Goal: Information Seeking & Learning: Learn about a topic

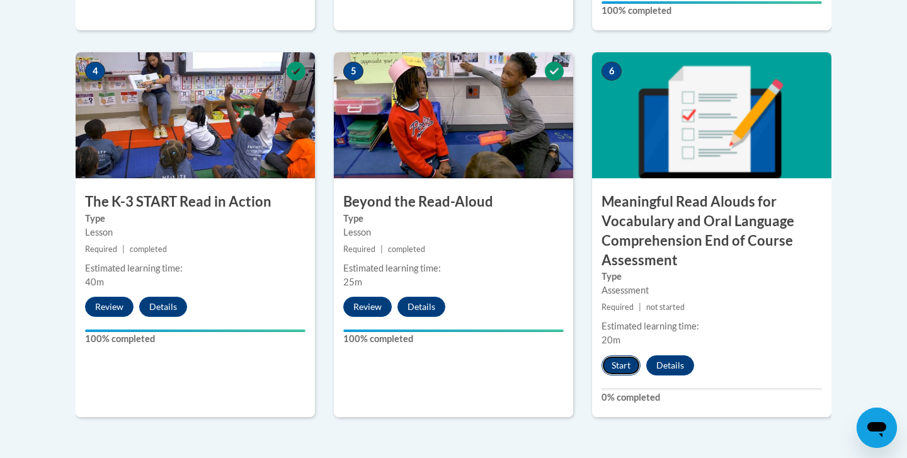
click at [631, 363] on button "Start" at bounding box center [620, 365] width 39 height 20
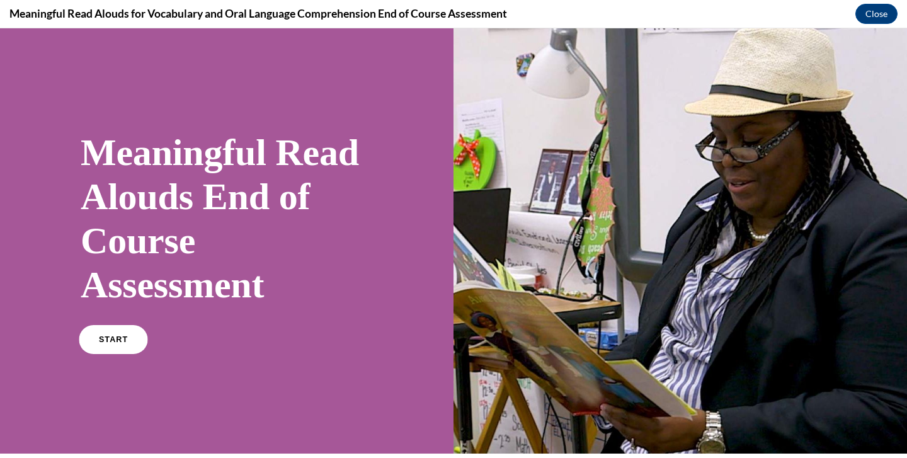
click at [122, 331] on link "START" at bounding box center [113, 339] width 69 height 29
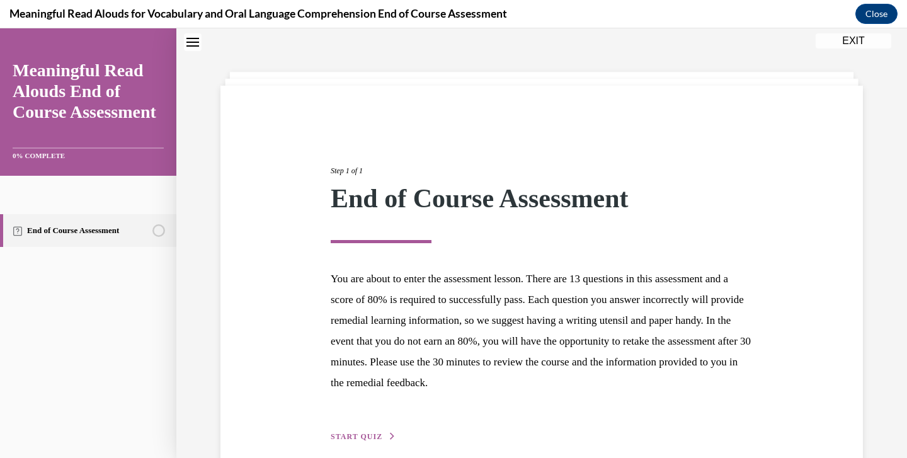
scroll to position [99, 0]
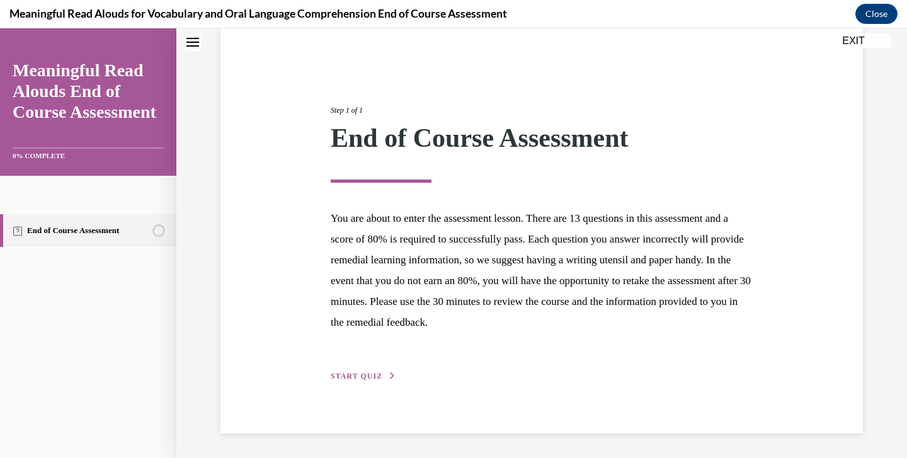
click at [362, 377] on span "START QUIZ" at bounding box center [357, 375] width 52 height 9
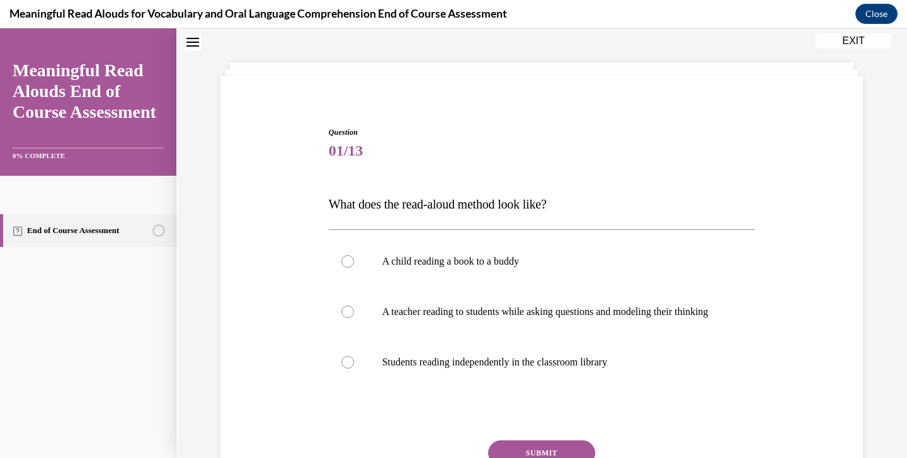
scroll to position [38, 0]
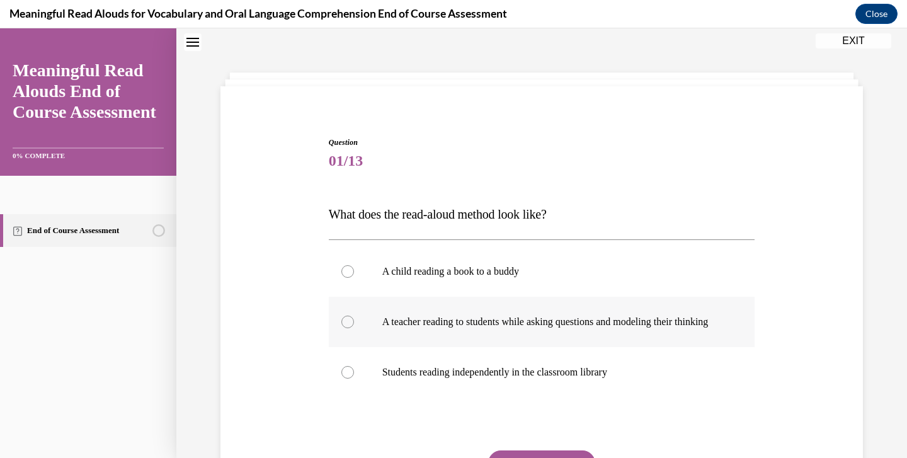
click at [501, 328] on p "A teacher reading to students while asking questions and modeling their thinking" at bounding box center [552, 321] width 341 height 13
click at [354, 328] on input "A teacher reading to students while asking questions and modeling their thinking" at bounding box center [347, 321] width 13 height 13
radio input "true"
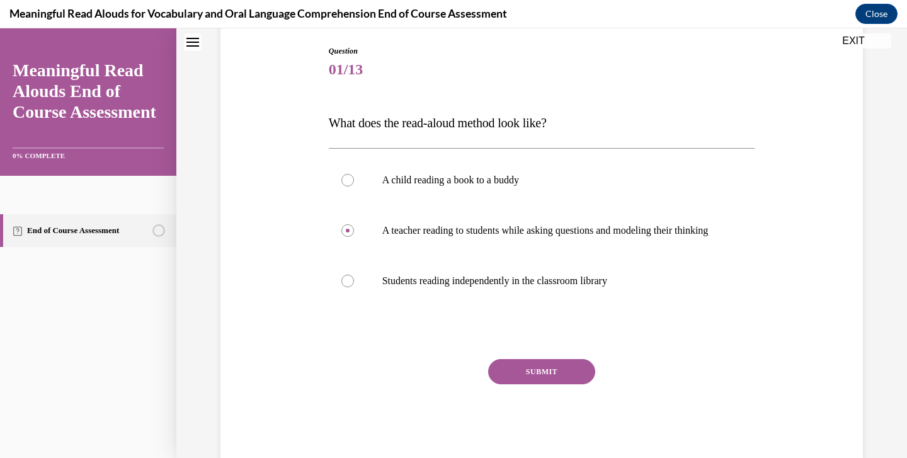
click at [513, 384] on button "SUBMIT" at bounding box center [541, 371] width 107 height 25
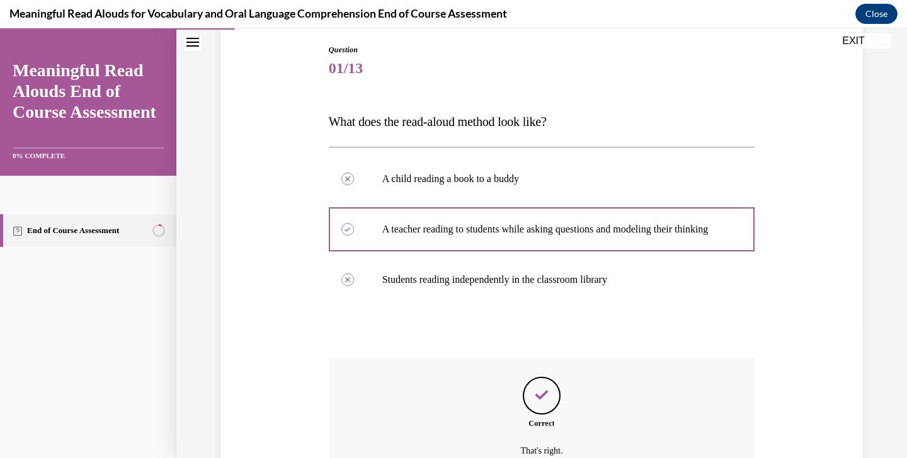
scroll to position [274, 0]
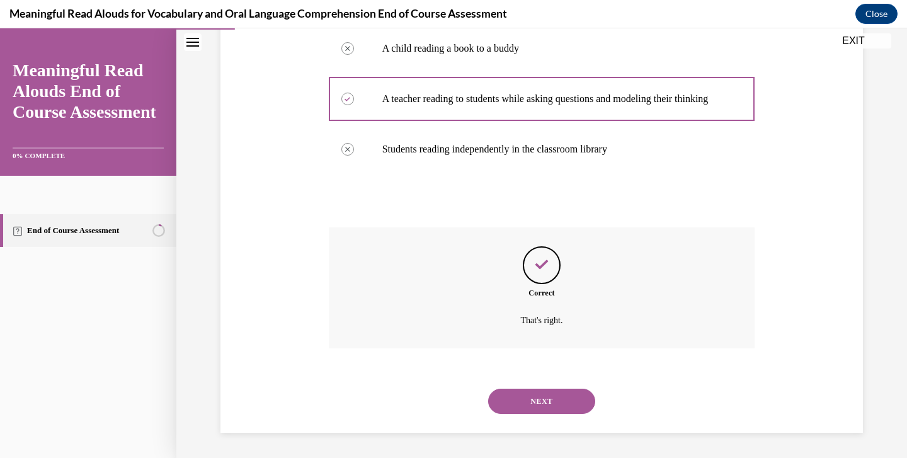
click at [554, 394] on button "NEXT" at bounding box center [541, 400] width 107 height 25
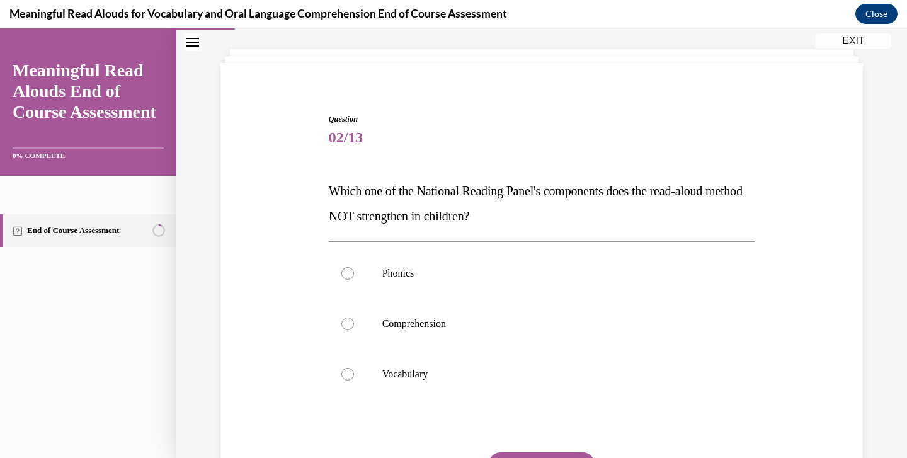
scroll to position [65, 0]
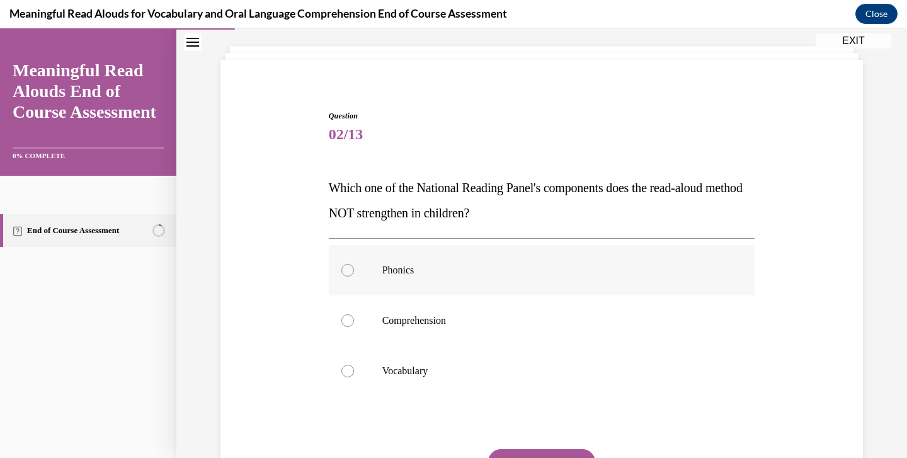
click at [426, 254] on label "Phonics" at bounding box center [542, 270] width 426 height 50
click at [354, 264] on input "Phonics" at bounding box center [347, 270] width 13 height 13
radio input "true"
click at [553, 448] on div "Question 02/13 Which one of the National Reading Panel's components does the re…" at bounding box center [542, 331] width 426 height 442
click at [559, 453] on button "SUBMIT" at bounding box center [541, 461] width 107 height 25
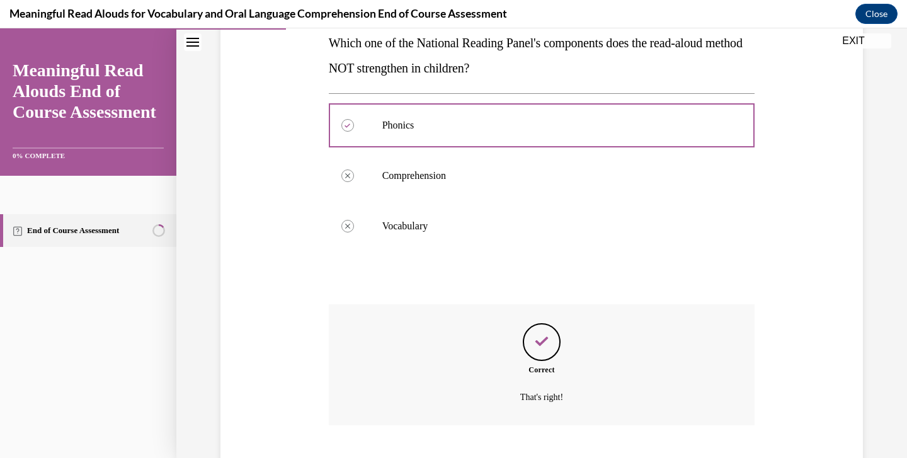
scroll to position [286, 0]
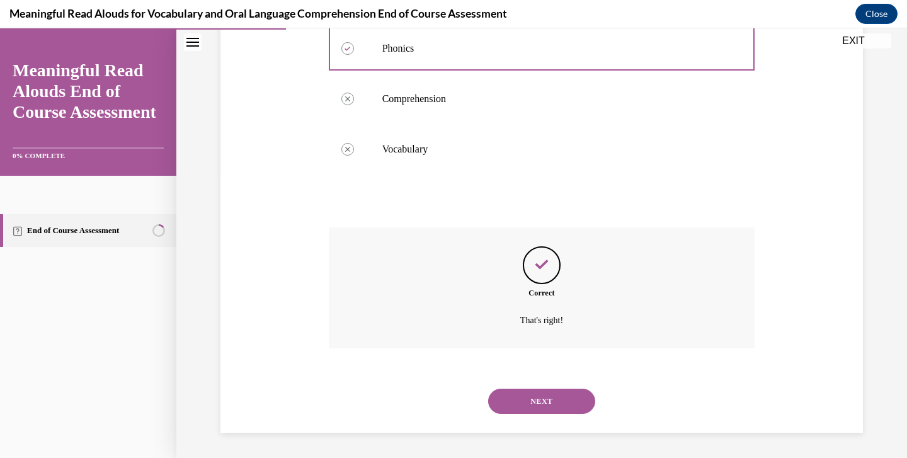
click at [536, 403] on button "NEXT" at bounding box center [541, 400] width 107 height 25
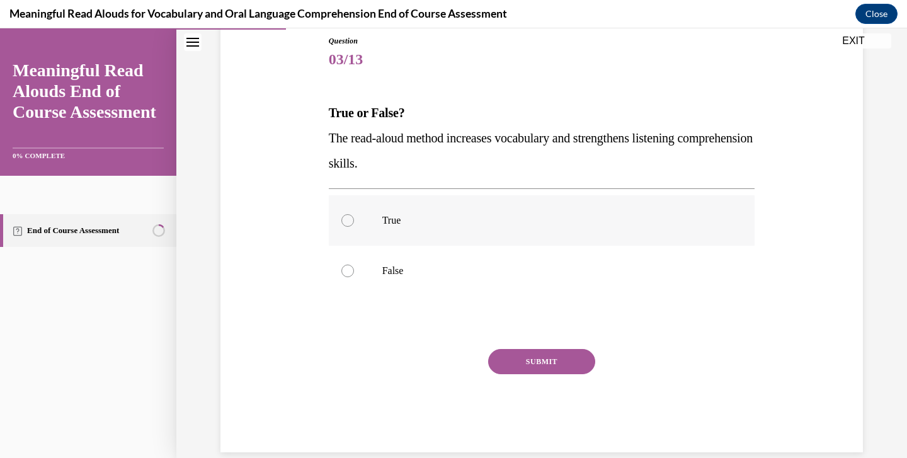
click at [444, 234] on label "True" at bounding box center [542, 220] width 426 height 50
click at [354, 227] on input "True" at bounding box center [347, 220] width 13 height 13
radio input "true"
click at [539, 358] on button "SUBMIT" at bounding box center [541, 361] width 107 height 25
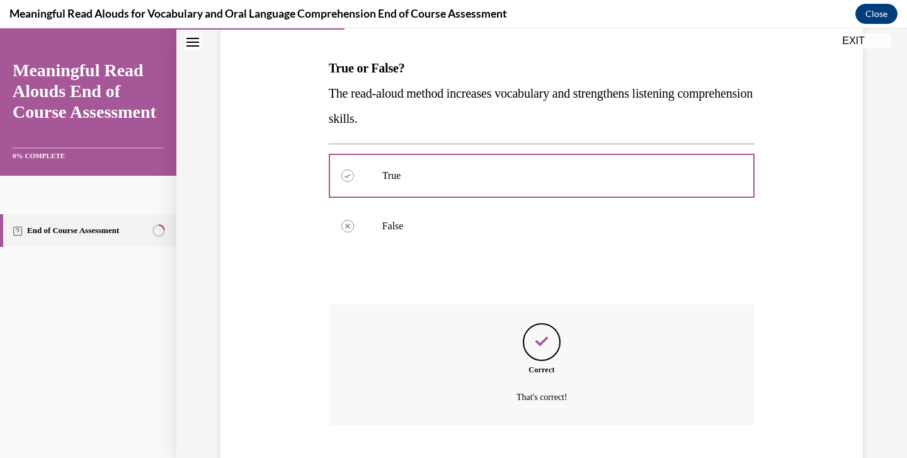
scroll to position [261, 0]
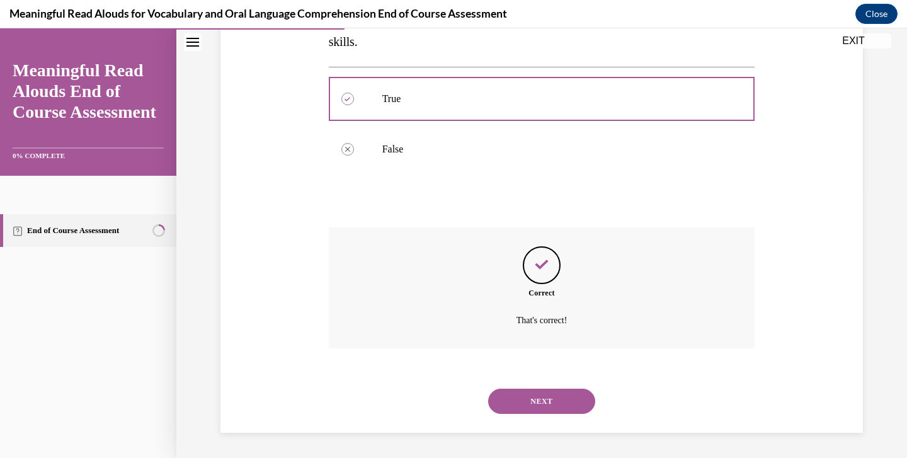
click at [568, 401] on button "NEXT" at bounding box center [541, 400] width 107 height 25
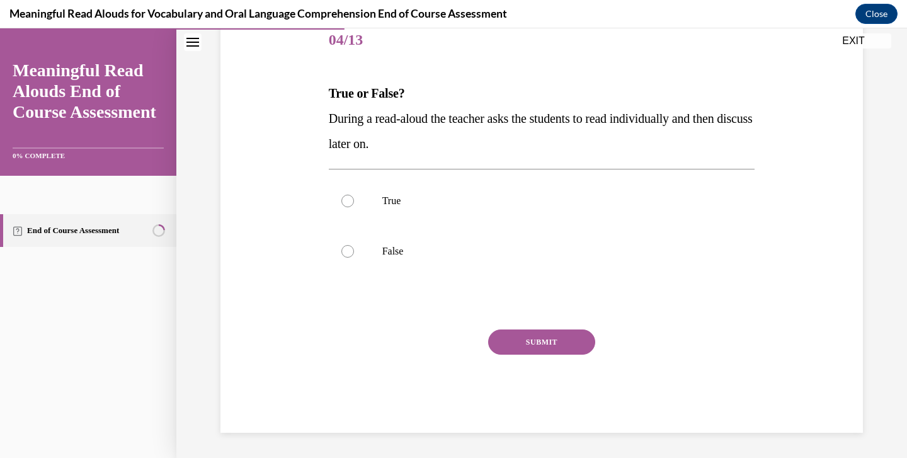
scroll to position [140, 0]
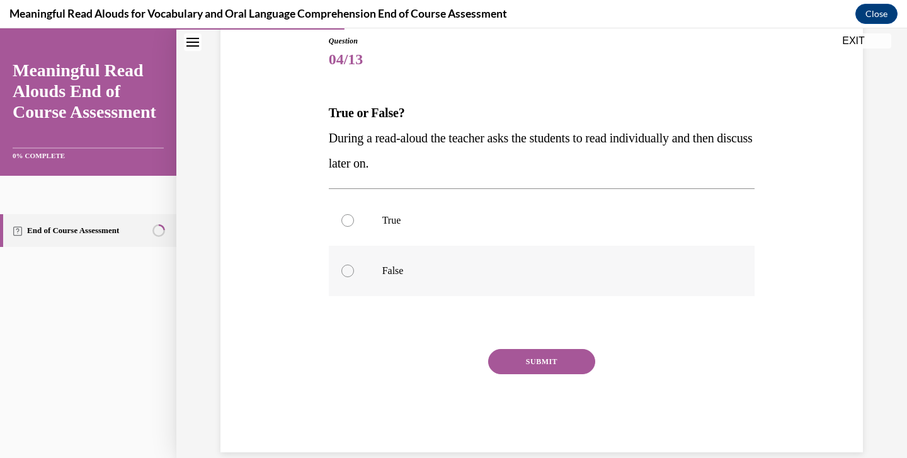
click at [402, 268] on p "False" at bounding box center [552, 270] width 341 height 13
click at [354, 268] on input "False" at bounding box center [347, 270] width 13 height 13
radio input "true"
click at [561, 360] on button "SUBMIT" at bounding box center [541, 361] width 107 height 25
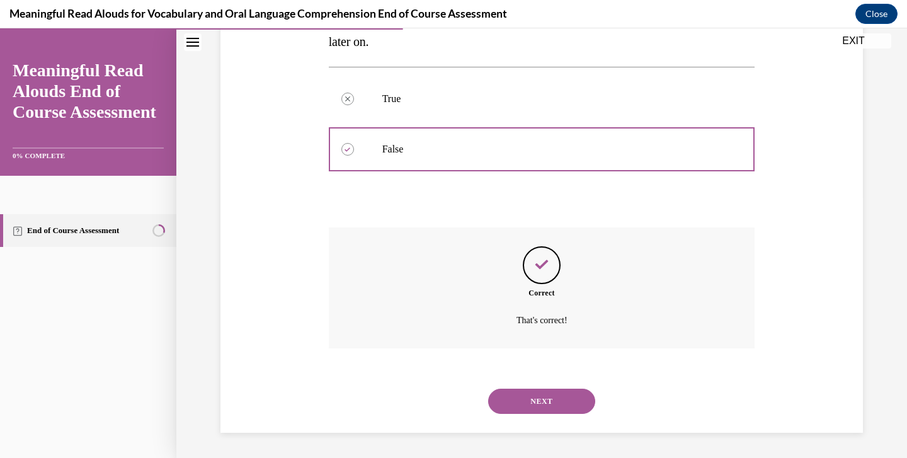
click at [546, 405] on button "NEXT" at bounding box center [541, 400] width 107 height 25
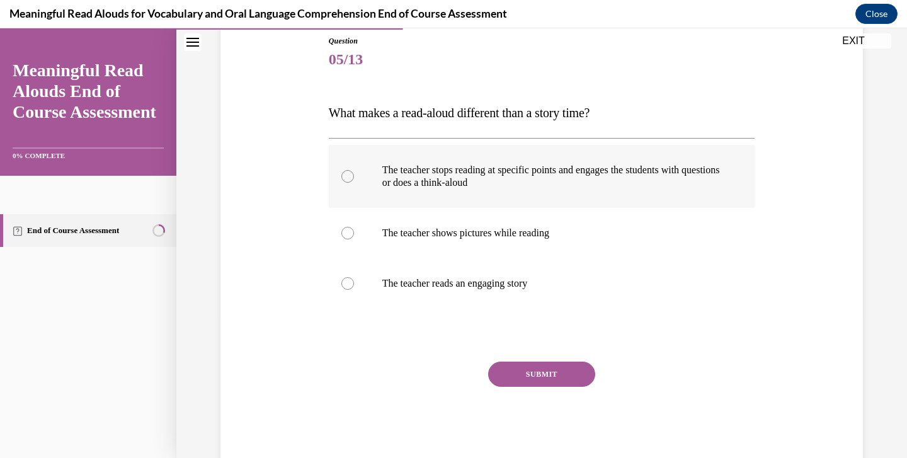
click at [564, 185] on p "The teacher stops reading at specific points and engages the students with ques…" at bounding box center [552, 176] width 341 height 25
click at [354, 183] on input "The teacher stops reading at specific points and engages the students with ques…" at bounding box center [347, 176] width 13 height 13
radio input "true"
click at [550, 382] on button "SUBMIT" at bounding box center [541, 373] width 107 height 25
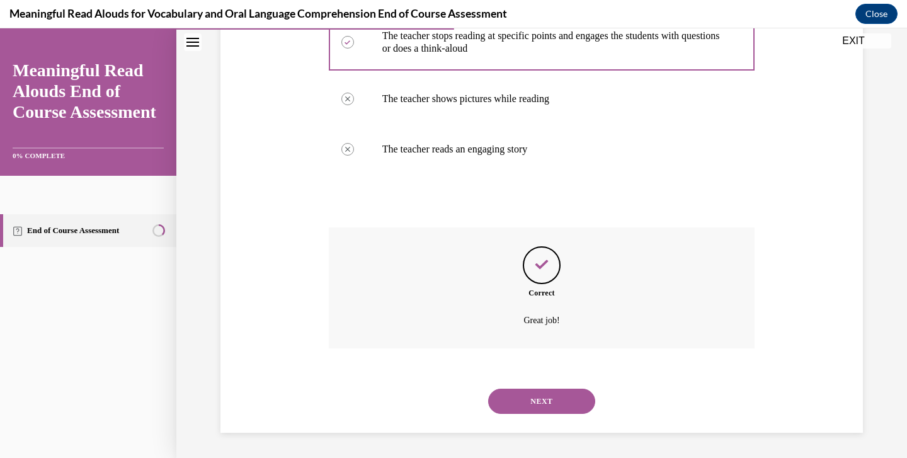
click at [565, 401] on button "NEXT" at bounding box center [541, 400] width 107 height 25
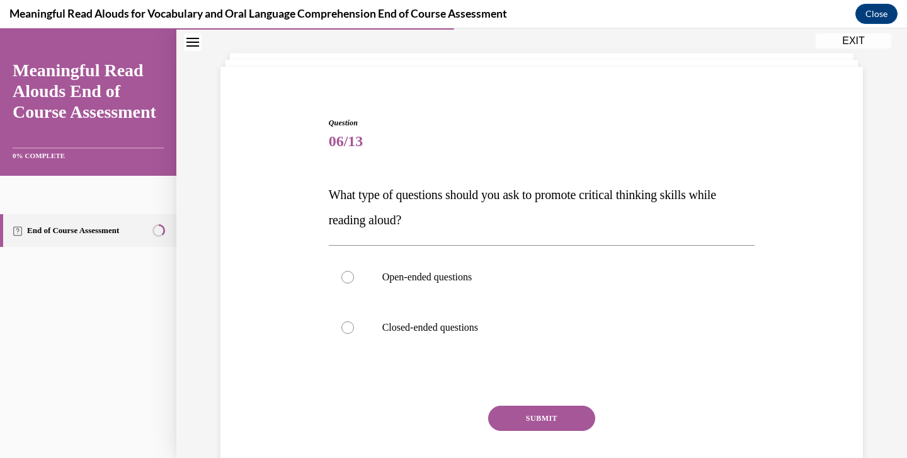
scroll to position [38, 0]
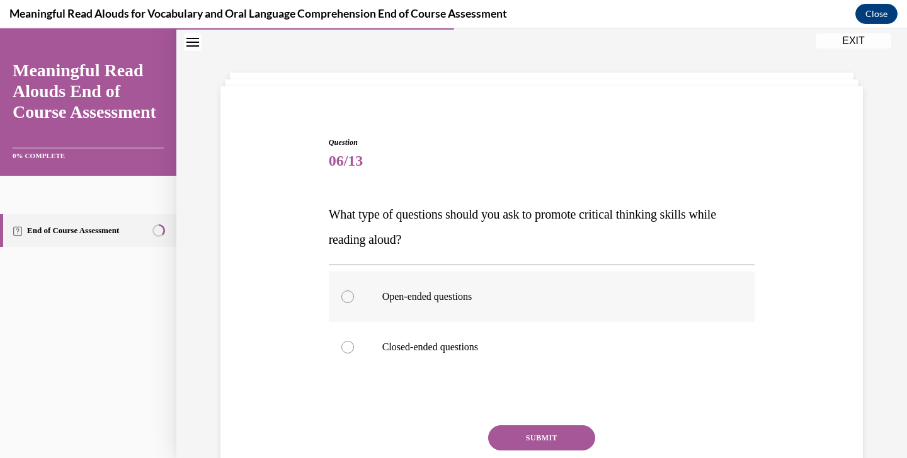
click at [471, 301] on p "Open-ended questions" at bounding box center [552, 296] width 341 height 13
click at [354, 301] on input "Open-ended questions" at bounding box center [347, 296] width 13 height 13
radio input "true"
click at [548, 439] on button "SUBMIT" at bounding box center [541, 437] width 107 height 25
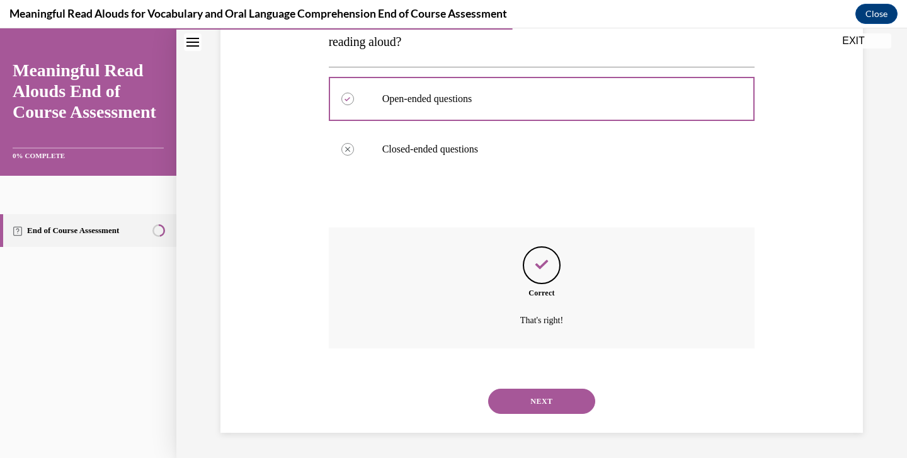
click at [553, 402] on button "NEXT" at bounding box center [541, 400] width 107 height 25
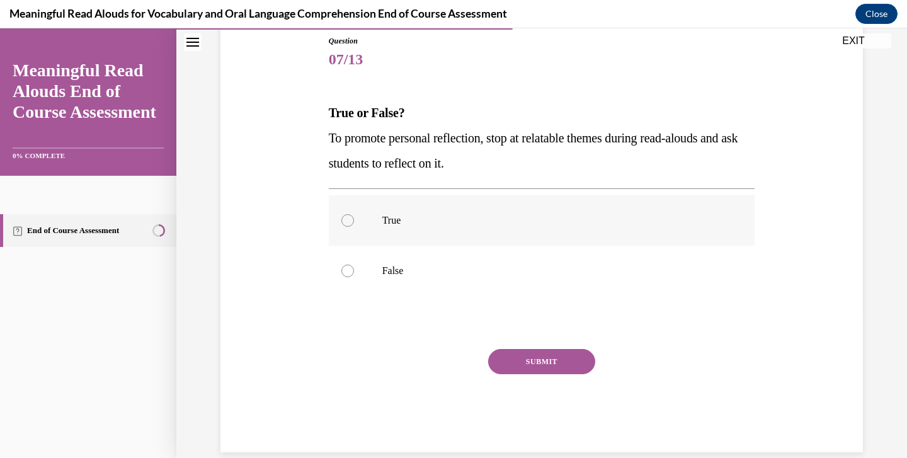
click at [470, 235] on label "True" at bounding box center [542, 220] width 426 height 50
click at [354, 227] on input "True" at bounding box center [347, 220] width 13 height 13
radio input "true"
click at [565, 361] on button "SUBMIT" at bounding box center [541, 361] width 107 height 25
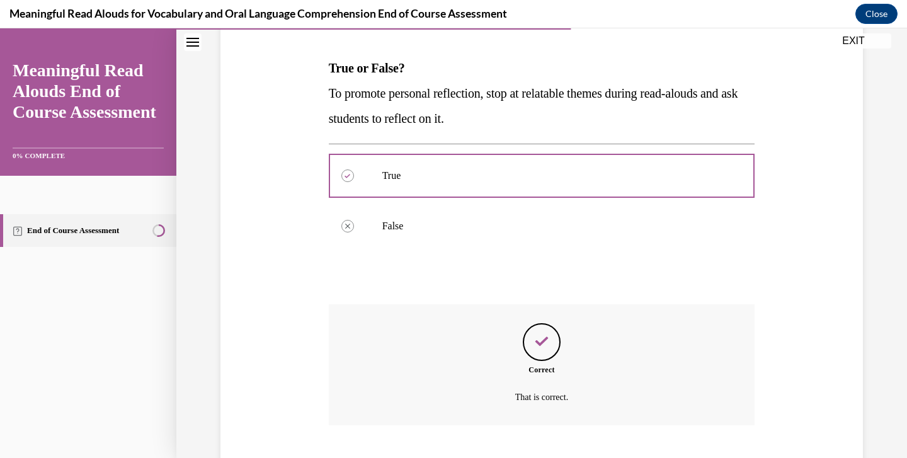
scroll to position [261, 0]
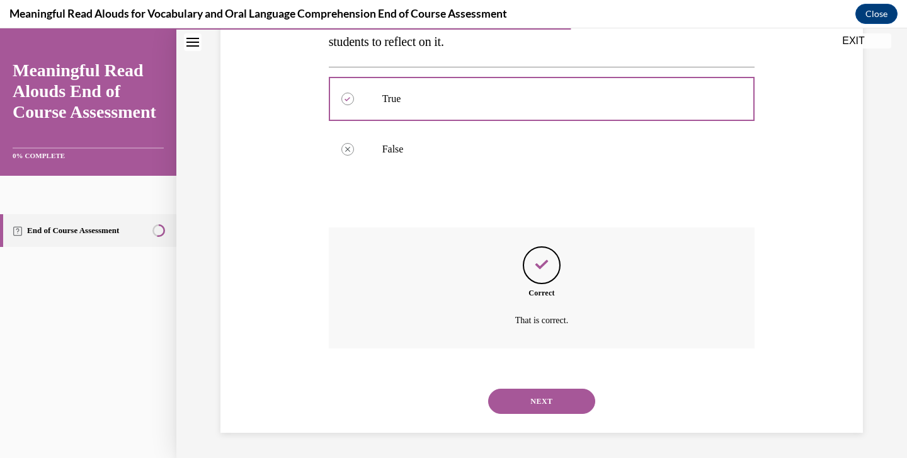
click at [547, 404] on button "NEXT" at bounding box center [541, 400] width 107 height 25
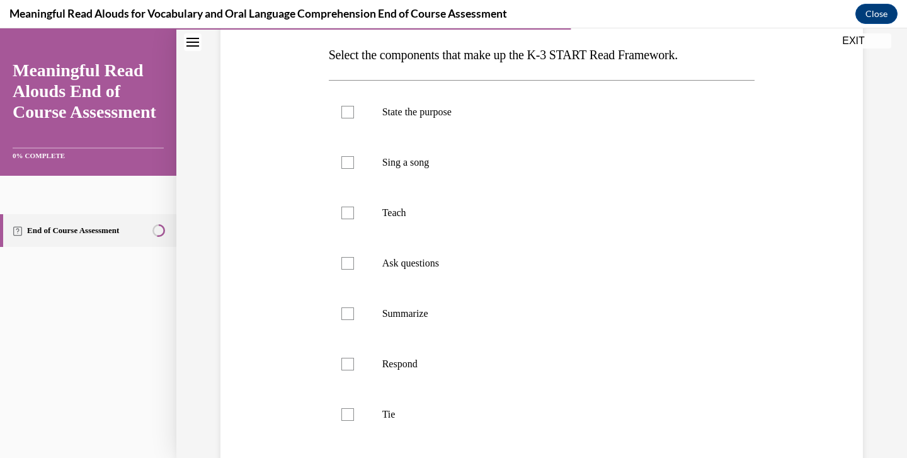
scroll to position [197, 0]
click at [399, 120] on label "State the purpose" at bounding box center [542, 113] width 426 height 50
click at [354, 119] on input "State the purpose" at bounding box center [347, 112] width 13 height 13
checkbox input "true"
click at [397, 205] on label "Teach" at bounding box center [542, 213] width 426 height 50
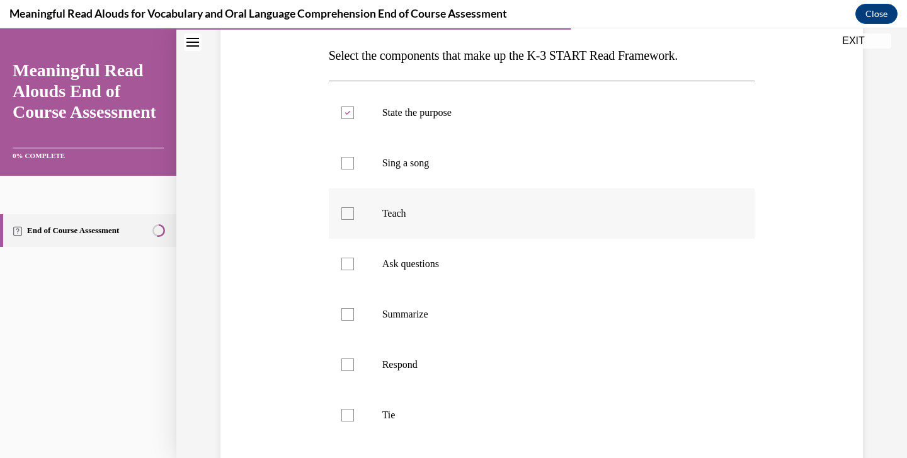
click at [354, 207] on input "Teach" at bounding box center [347, 213] width 13 height 13
checkbox input "true"
click at [421, 261] on p "Ask questions" at bounding box center [552, 264] width 341 height 13
click at [354, 261] on input "Ask questions" at bounding box center [347, 264] width 13 height 13
checkbox input "true"
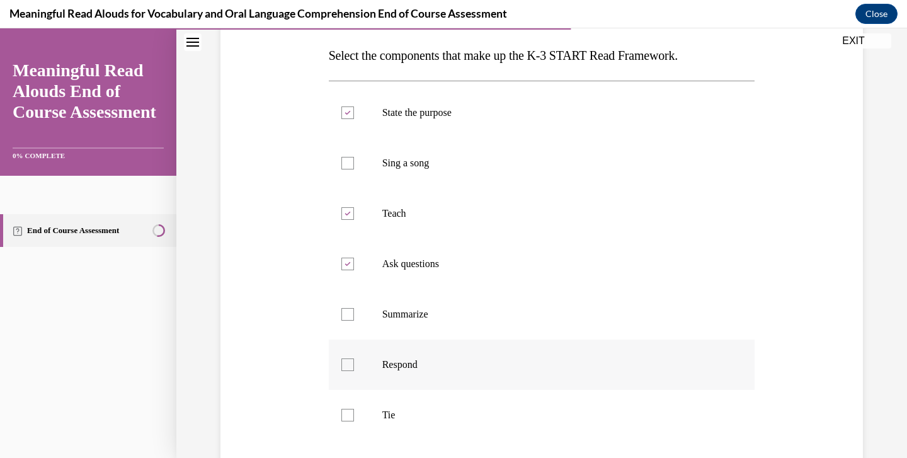
click at [404, 378] on label "Respond" at bounding box center [542, 364] width 426 height 50
click at [354, 371] on input "Respond" at bounding box center [347, 364] width 13 height 13
checkbox input "true"
click at [408, 422] on label "Tie" at bounding box center [542, 415] width 426 height 50
click at [354, 421] on input "Tie" at bounding box center [347, 415] width 13 height 13
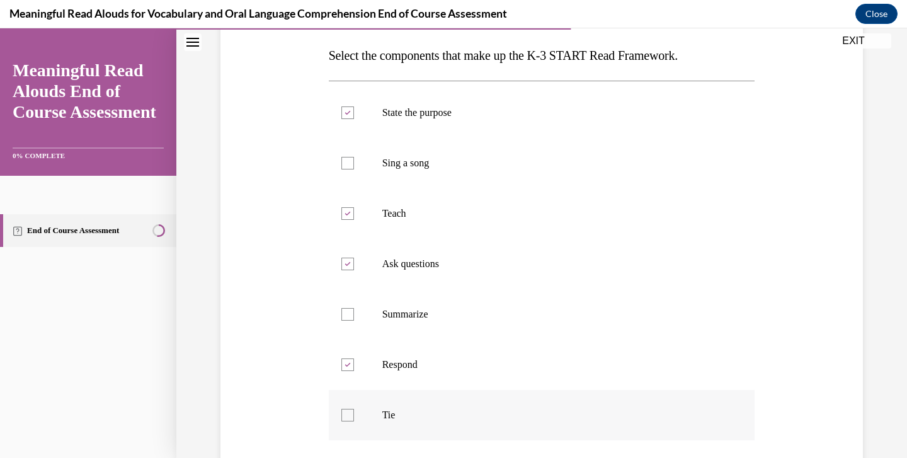
checkbox input "true"
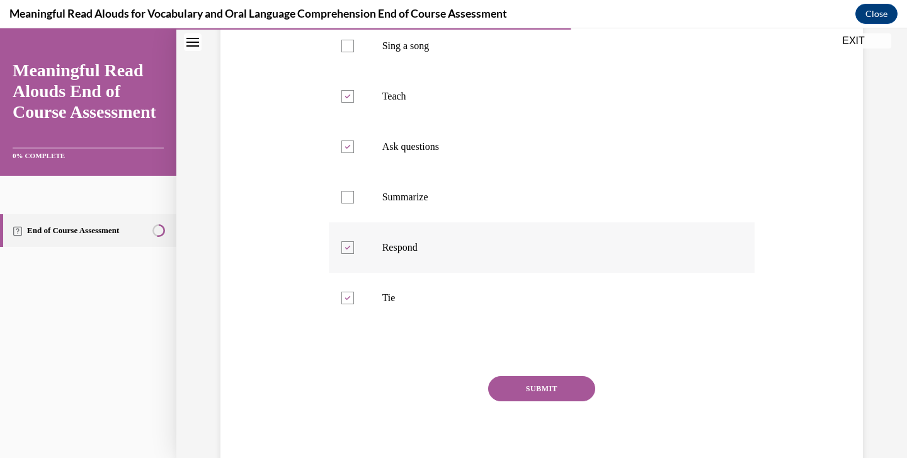
scroll to position [361, 0]
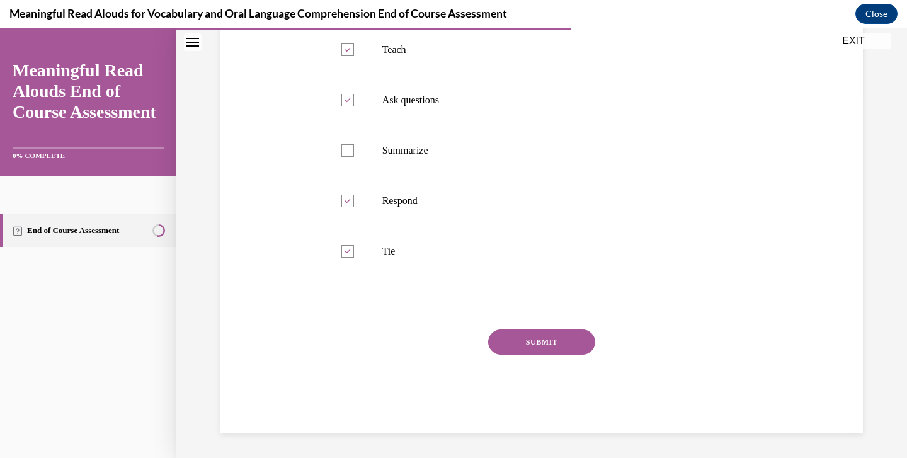
click at [561, 337] on button "SUBMIT" at bounding box center [541, 341] width 107 height 25
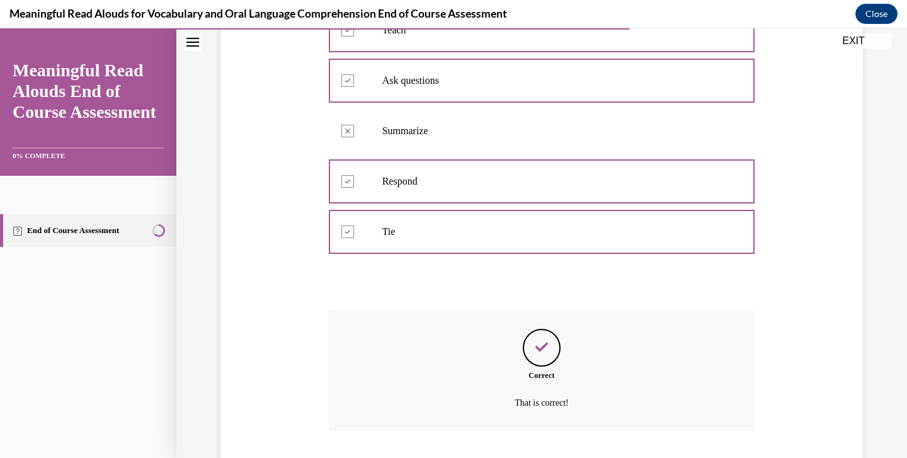
scroll to position [453, 0]
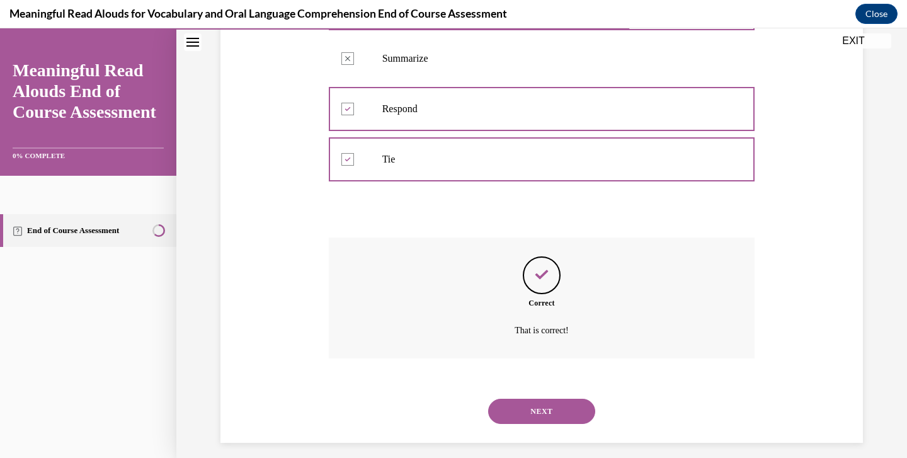
click at [555, 404] on button "NEXT" at bounding box center [541, 411] width 107 height 25
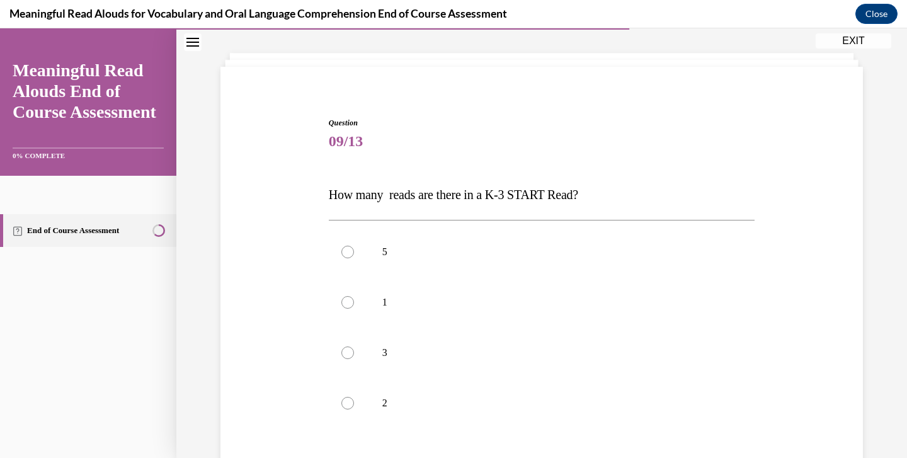
scroll to position [57, 0]
click at [535, 257] on p "5" at bounding box center [552, 252] width 341 height 13
click at [354, 257] on input "5" at bounding box center [347, 252] width 13 height 13
radio input "true"
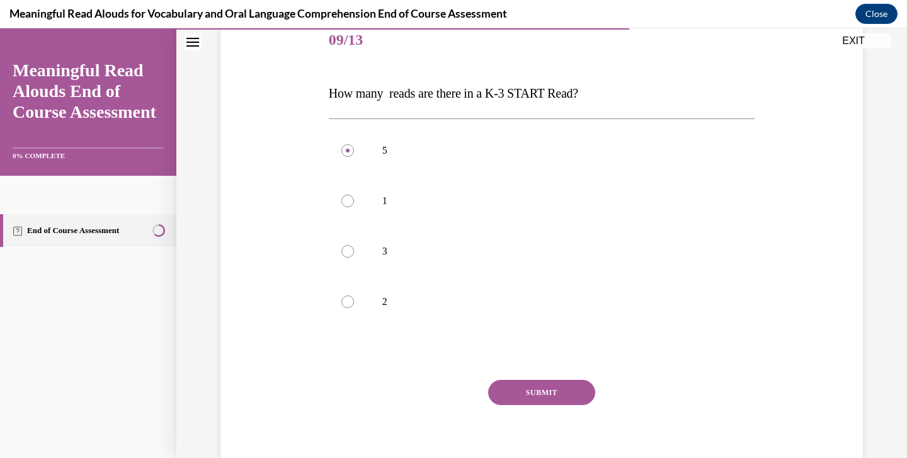
click at [535, 387] on button "SUBMIT" at bounding box center [541, 392] width 107 height 25
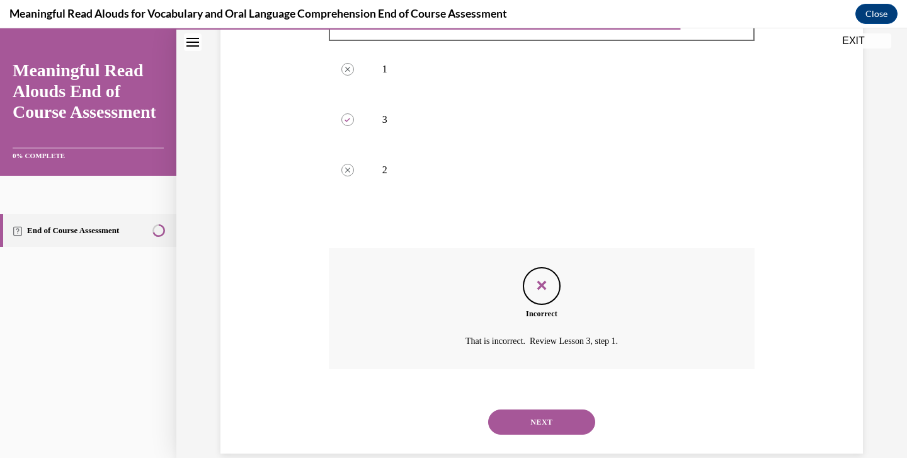
scroll to position [312, 0]
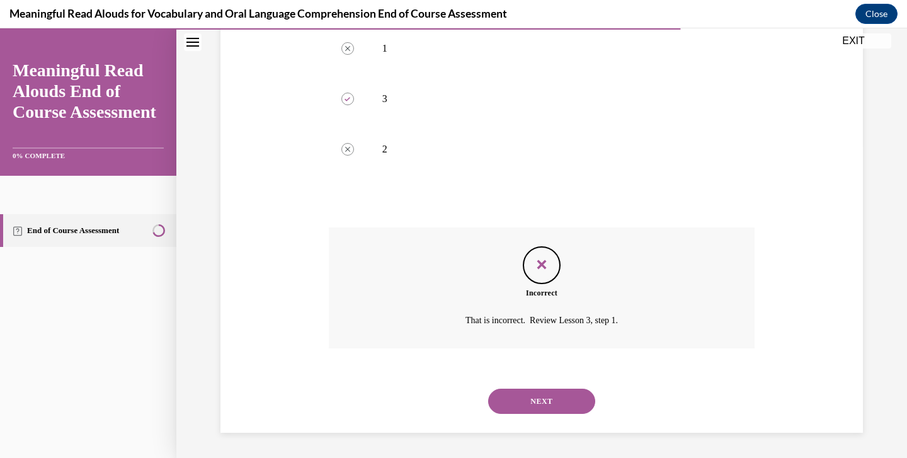
click at [543, 400] on button "NEXT" at bounding box center [541, 400] width 107 height 25
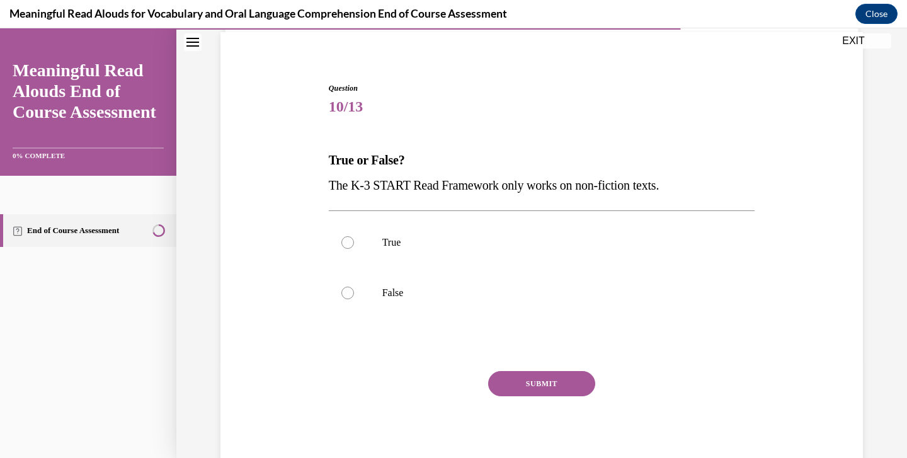
scroll to position [38, 0]
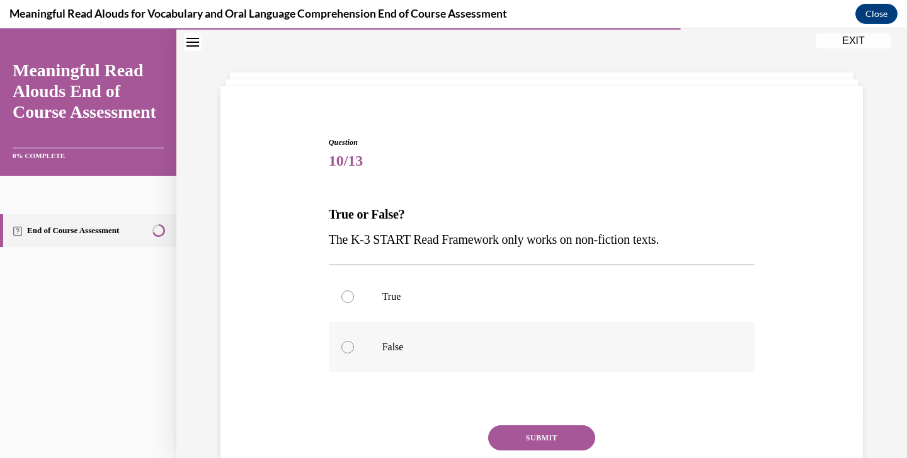
click at [343, 358] on label "False" at bounding box center [542, 347] width 426 height 50
click at [343, 353] on input "False" at bounding box center [347, 347] width 13 height 13
radio input "true"
click at [528, 433] on button "SUBMIT" at bounding box center [541, 437] width 107 height 25
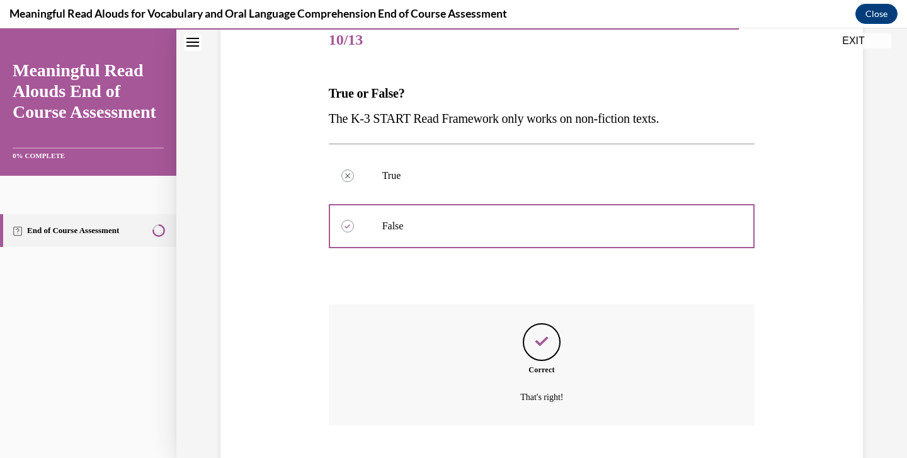
scroll to position [236, 0]
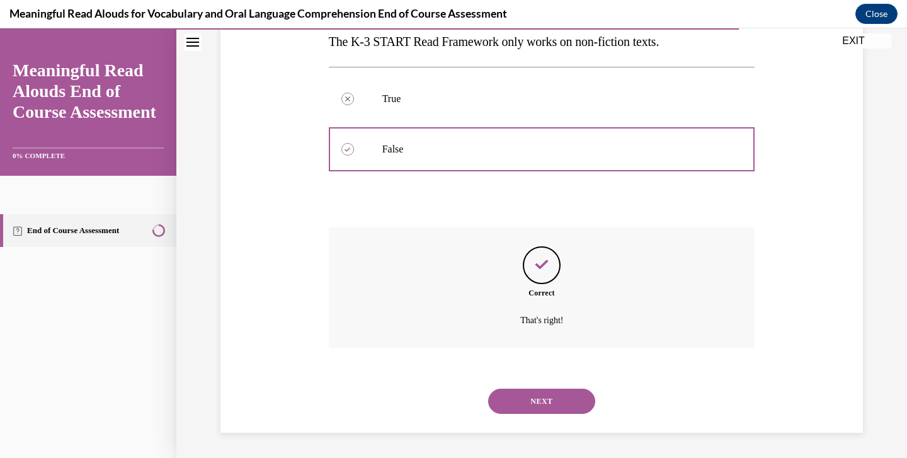
click at [538, 405] on button "NEXT" at bounding box center [541, 400] width 107 height 25
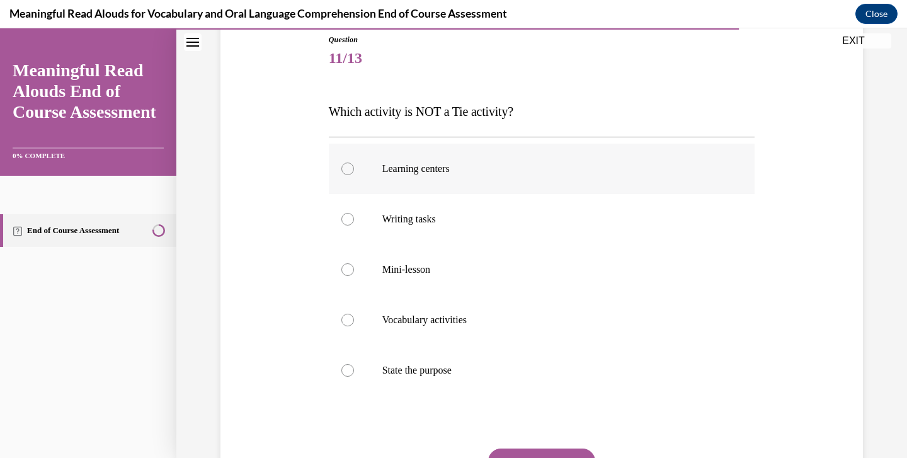
scroll to position [142, 0]
click at [513, 371] on p "State the purpose" at bounding box center [552, 369] width 341 height 13
click at [354, 371] on input "State the purpose" at bounding box center [347, 369] width 13 height 13
radio input "true"
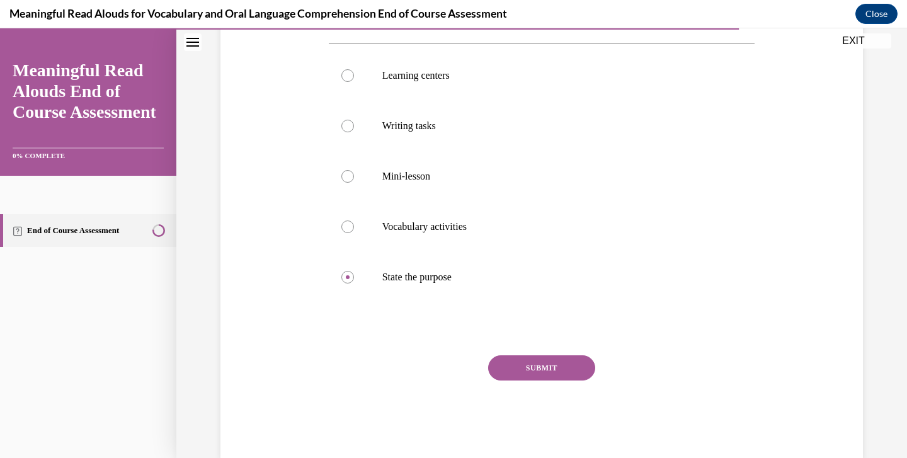
click at [549, 358] on button "SUBMIT" at bounding box center [541, 367] width 107 height 25
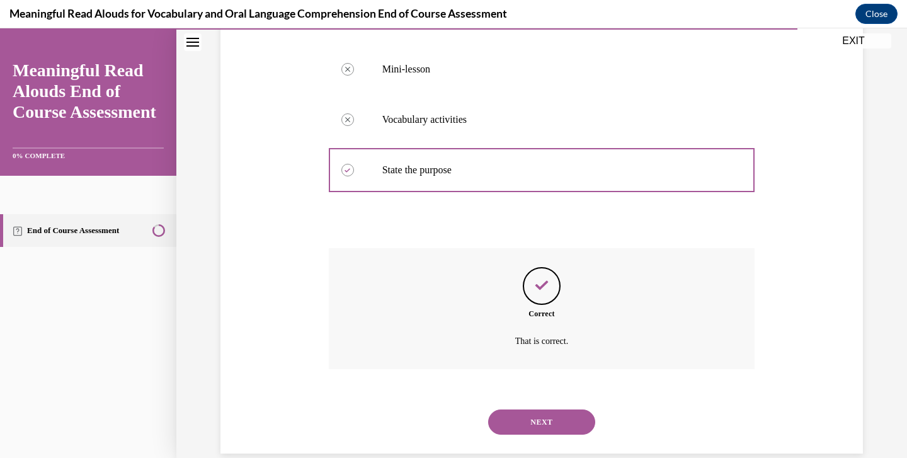
scroll to position [362, 0]
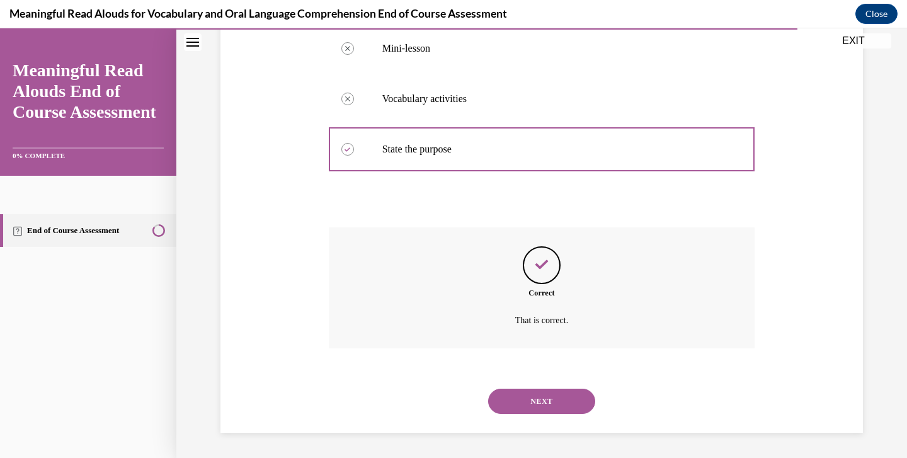
click at [553, 397] on button "NEXT" at bounding box center [541, 400] width 107 height 25
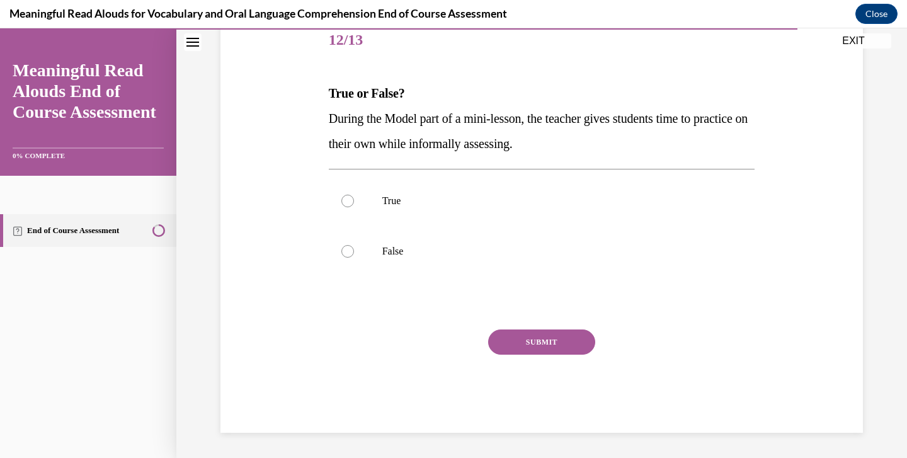
scroll to position [140, 0]
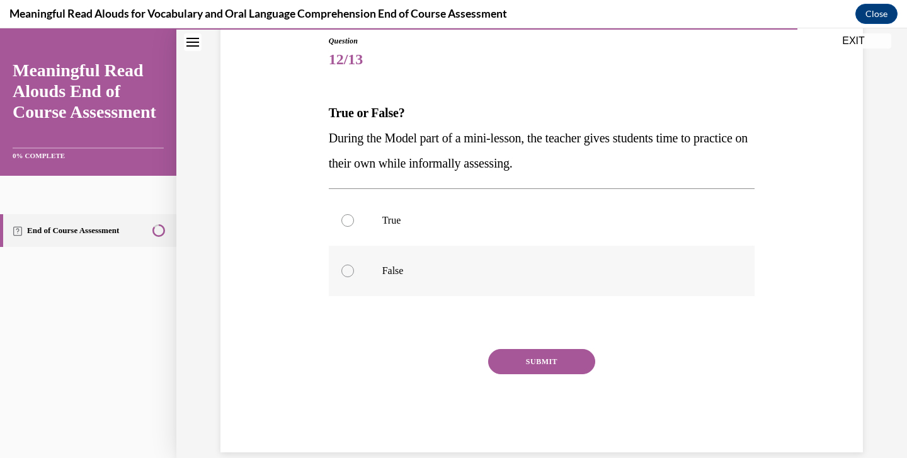
click at [446, 265] on p "False" at bounding box center [552, 270] width 341 height 13
click at [354, 265] on input "False" at bounding box center [347, 270] width 13 height 13
radio input "true"
click at [448, 201] on label "True" at bounding box center [542, 220] width 426 height 50
click at [354, 214] on input "True" at bounding box center [347, 220] width 13 height 13
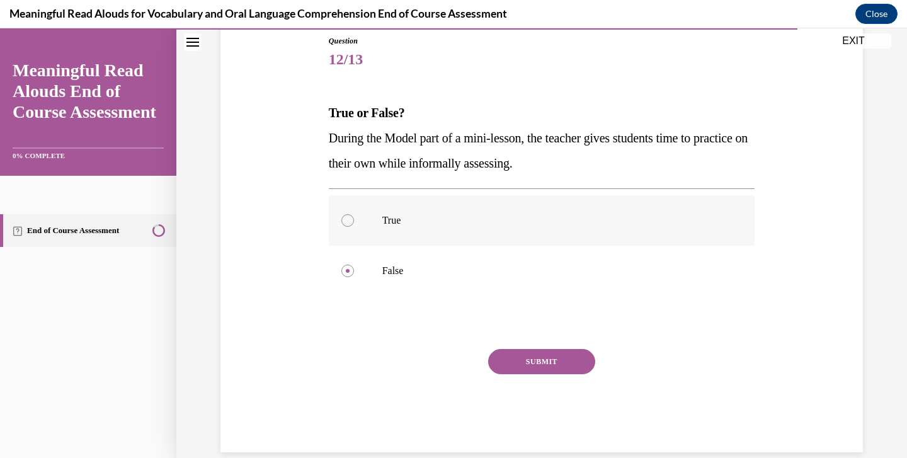
radio input "true"
click at [569, 361] on button "SUBMIT" at bounding box center [541, 361] width 107 height 25
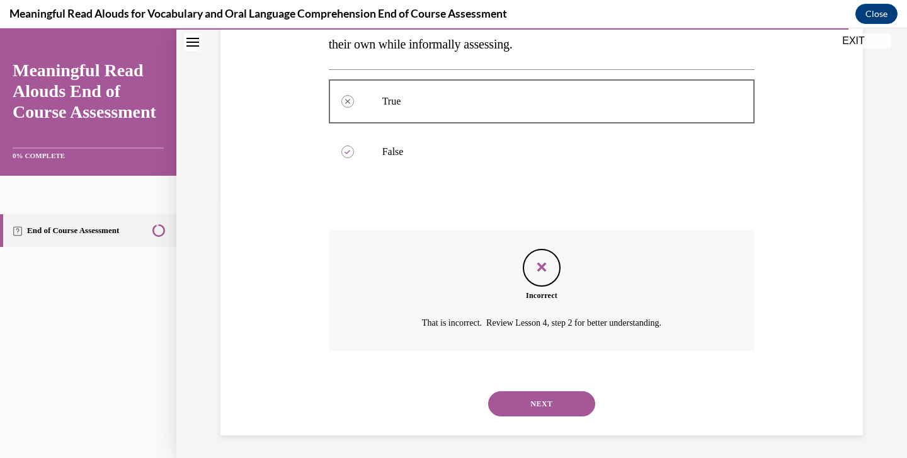
scroll to position [261, 0]
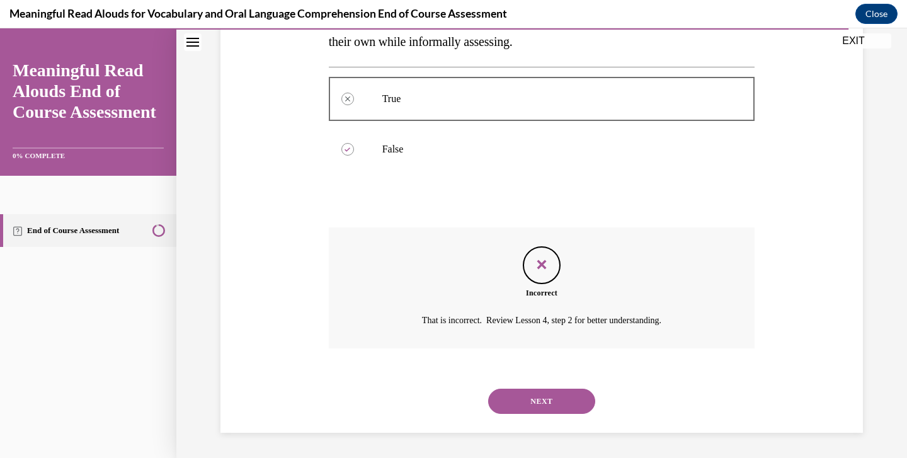
click at [569, 397] on button "NEXT" at bounding box center [541, 400] width 107 height 25
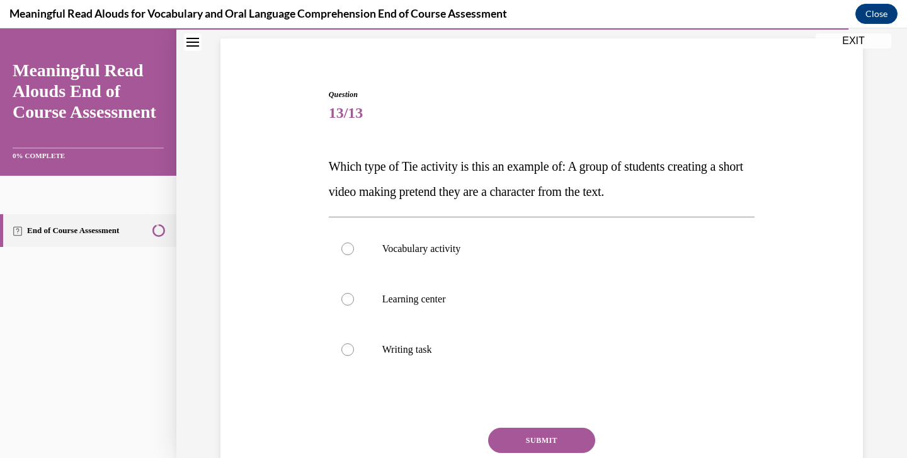
scroll to position [87, 0]
click at [404, 295] on p "Learning center" at bounding box center [552, 298] width 341 height 13
click at [354, 295] on input "Learning center" at bounding box center [347, 298] width 13 height 13
radio input "true"
click at [569, 440] on button "SUBMIT" at bounding box center [541, 439] width 107 height 25
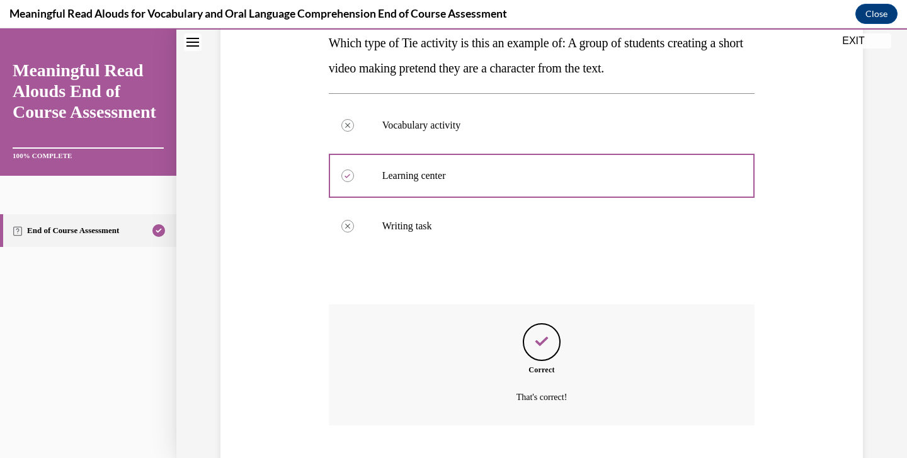
scroll to position [286, 0]
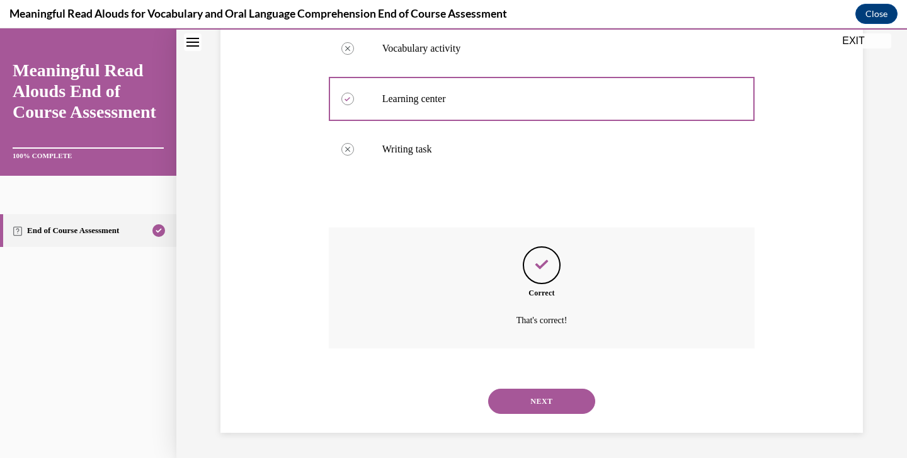
click at [569, 404] on button "NEXT" at bounding box center [541, 400] width 107 height 25
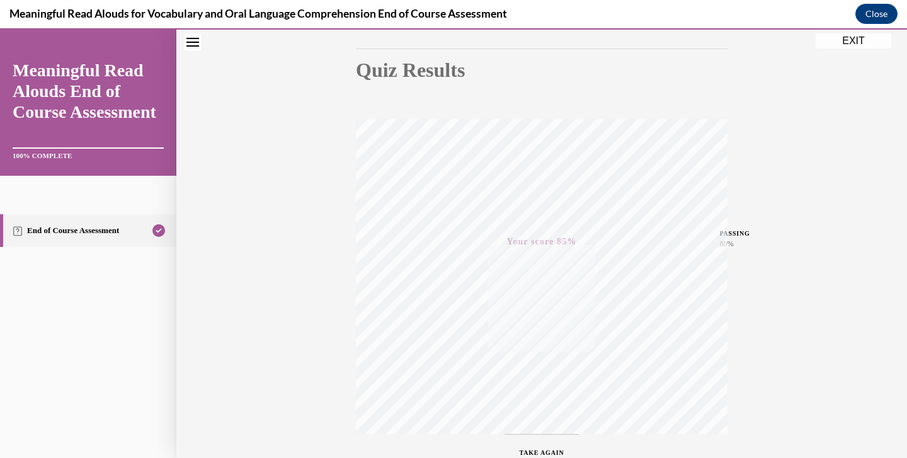
scroll to position [96, 0]
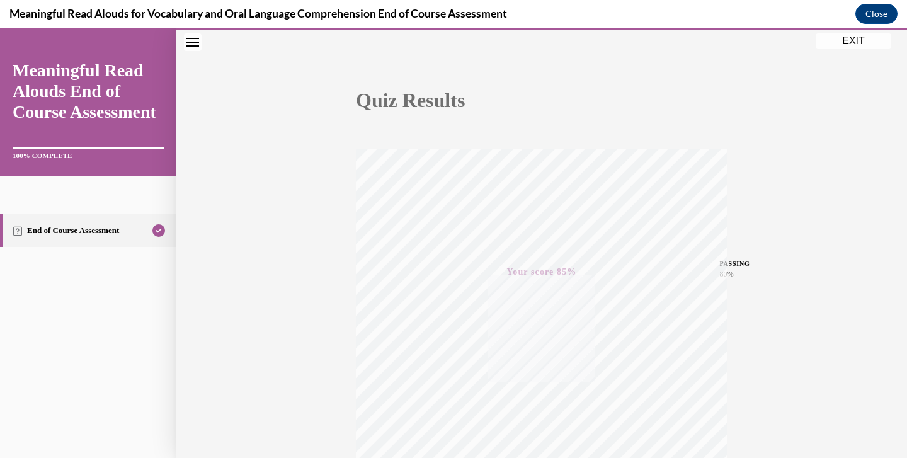
click at [858, 45] on button "EXIT" at bounding box center [853, 40] width 76 height 15
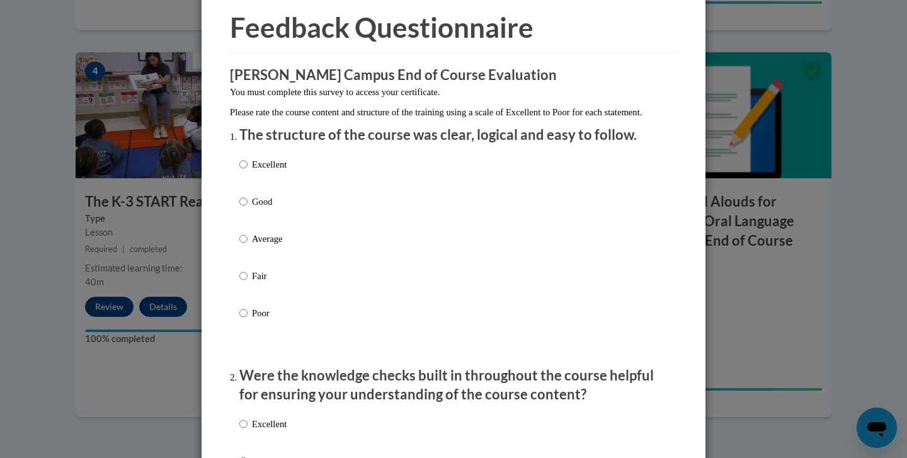
scroll to position [57, 0]
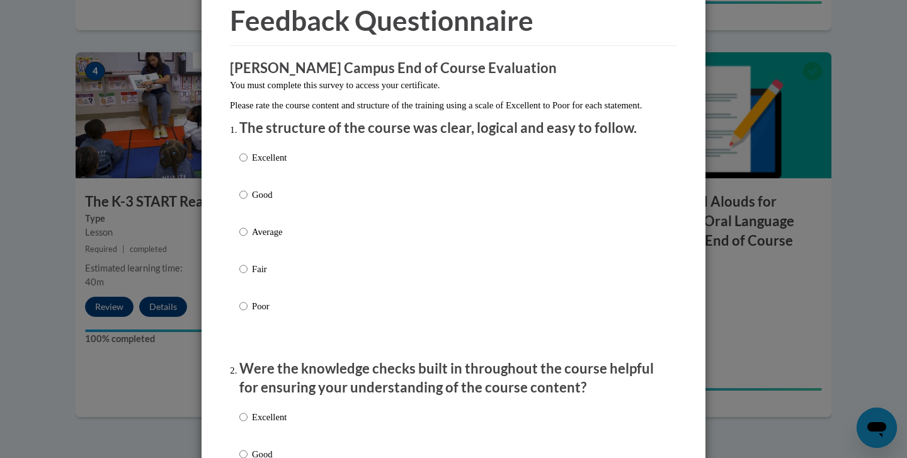
click at [281, 164] on p "Excellent" at bounding box center [269, 157] width 35 height 14
click at [247, 164] on input "Excellent" at bounding box center [243, 157] width 8 height 14
radio input "true"
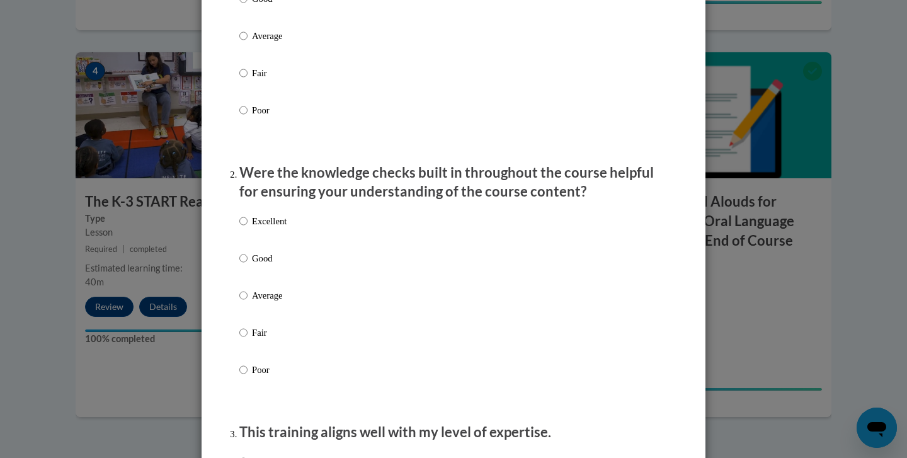
scroll to position [276, 0]
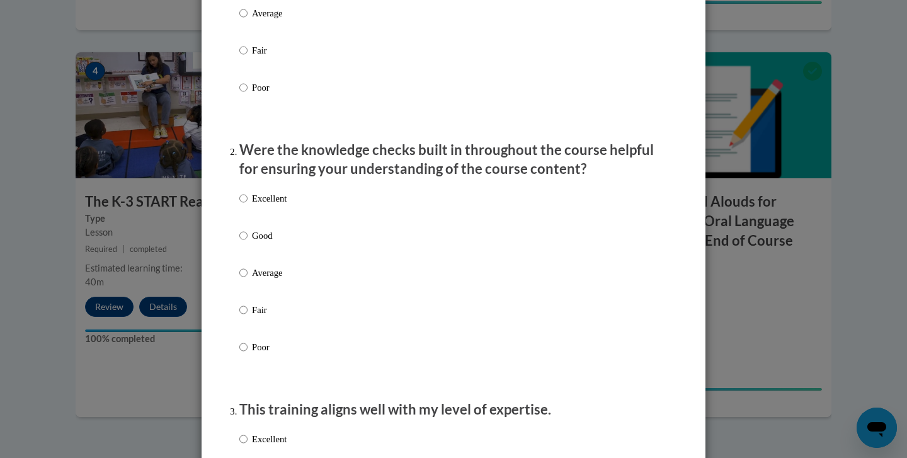
click at [266, 205] on p "Excellent" at bounding box center [269, 198] width 35 height 14
click at [247, 205] on input "Excellent" at bounding box center [243, 198] width 8 height 14
radio input "true"
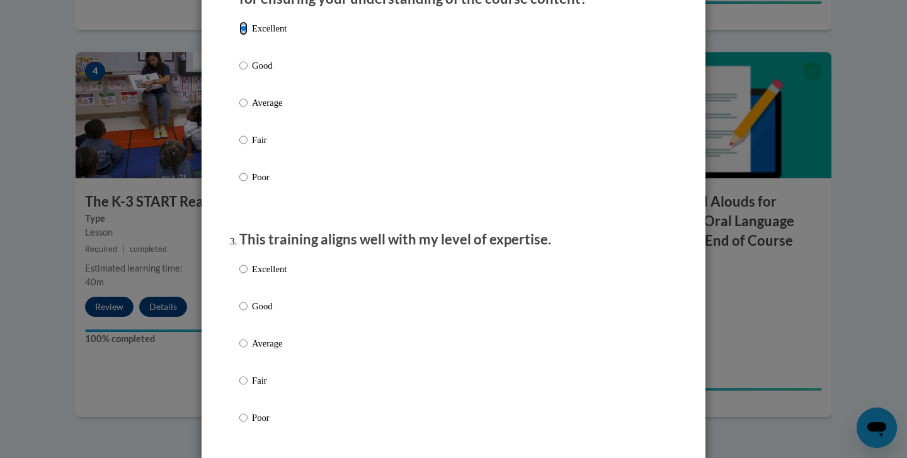
scroll to position [453, 0]
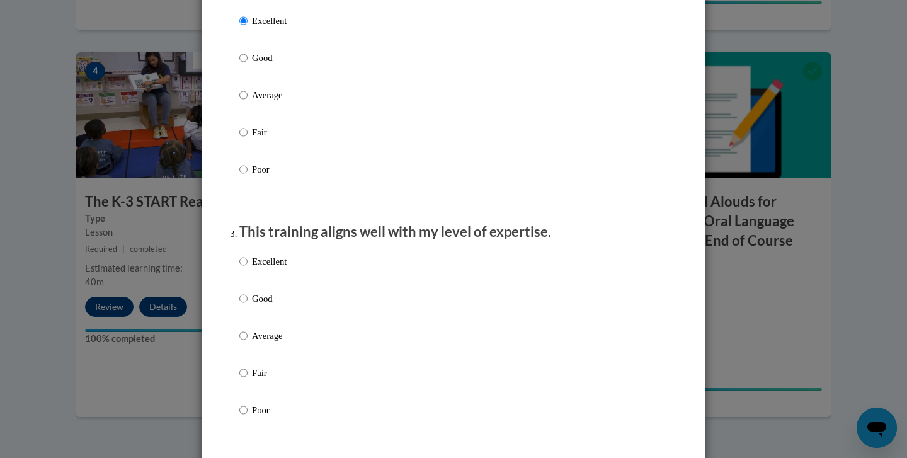
click at [257, 268] on p "Excellent" at bounding box center [269, 261] width 35 height 14
click at [247, 268] on input "Excellent" at bounding box center [243, 261] width 8 height 14
radio input "true"
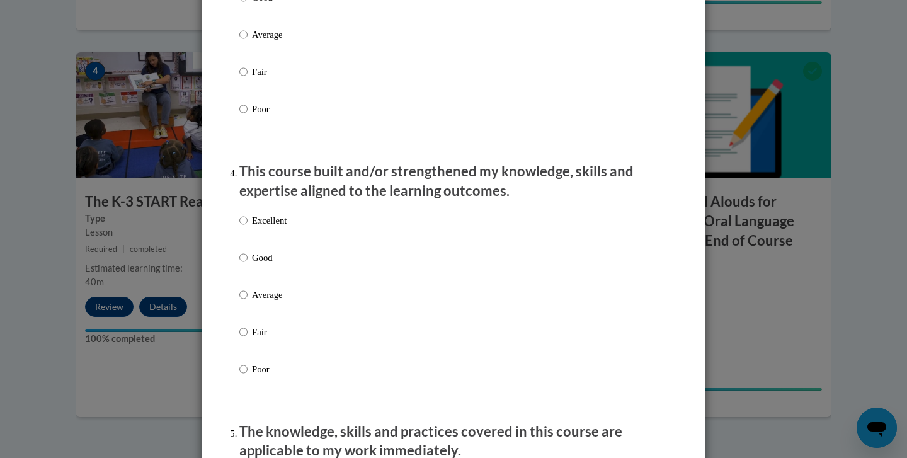
scroll to position [768, 0]
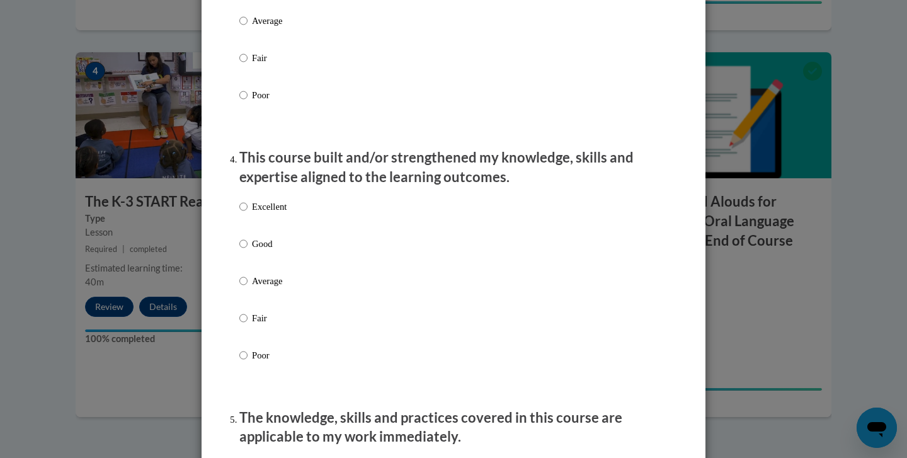
click at [264, 213] on p "Excellent" at bounding box center [269, 207] width 35 height 14
click at [247, 213] on input "Excellent" at bounding box center [243, 207] width 8 height 14
radio input "true"
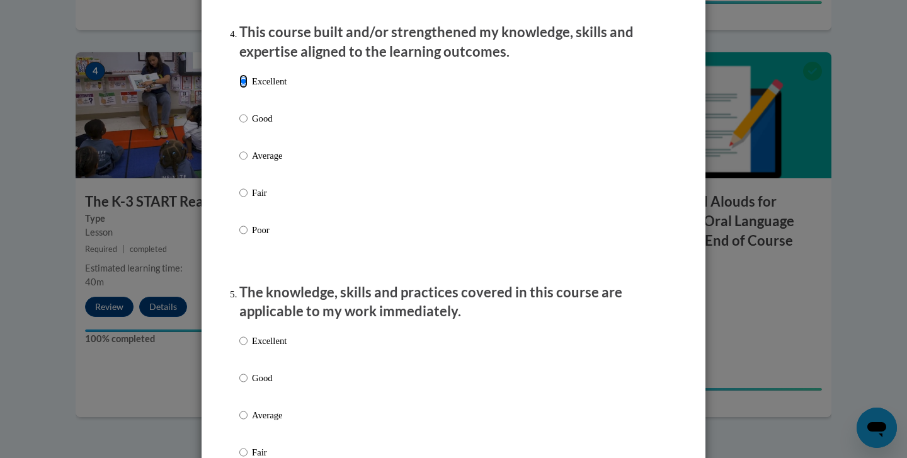
scroll to position [906, 0]
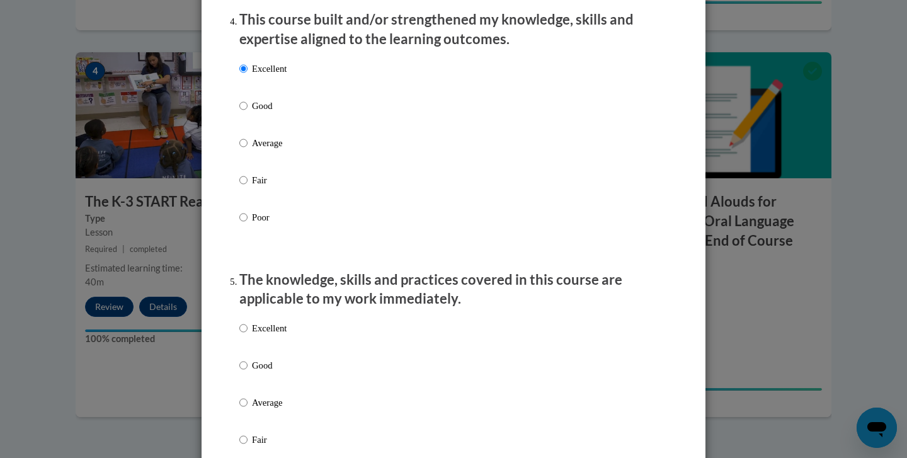
click at [273, 335] on p "Excellent" at bounding box center [269, 328] width 35 height 14
click at [247, 335] on input "Excellent" at bounding box center [243, 328] width 8 height 14
radio input "true"
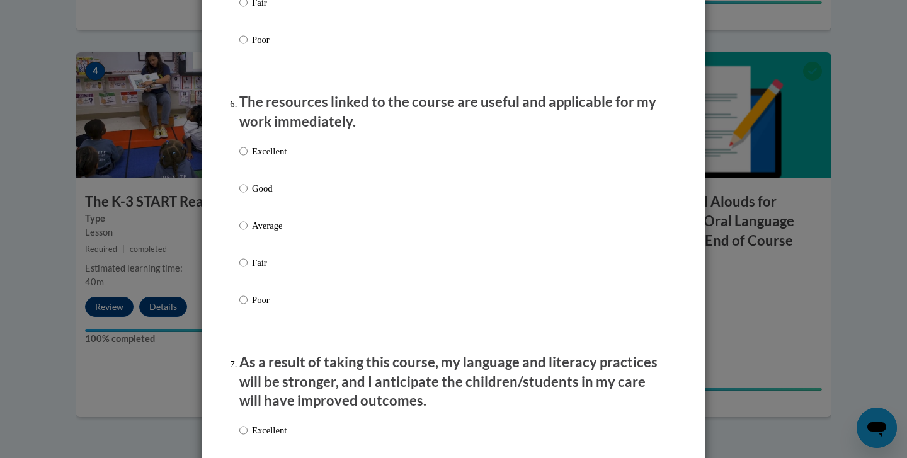
scroll to position [1607, 0]
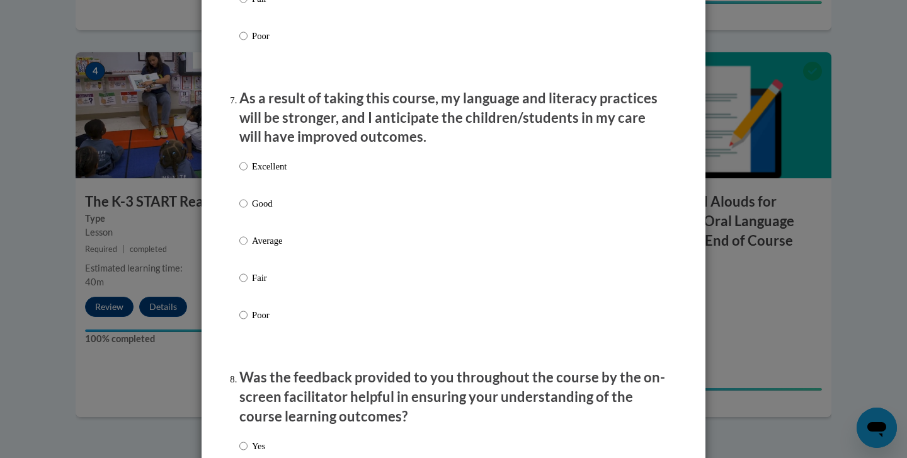
click at [262, 173] on p "Excellent" at bounding box center [269, 166] width 35 height 14
click at [247, 173] on input "Excellent" at bounding box center [243, 166] width 8 height 14
radio input "true"
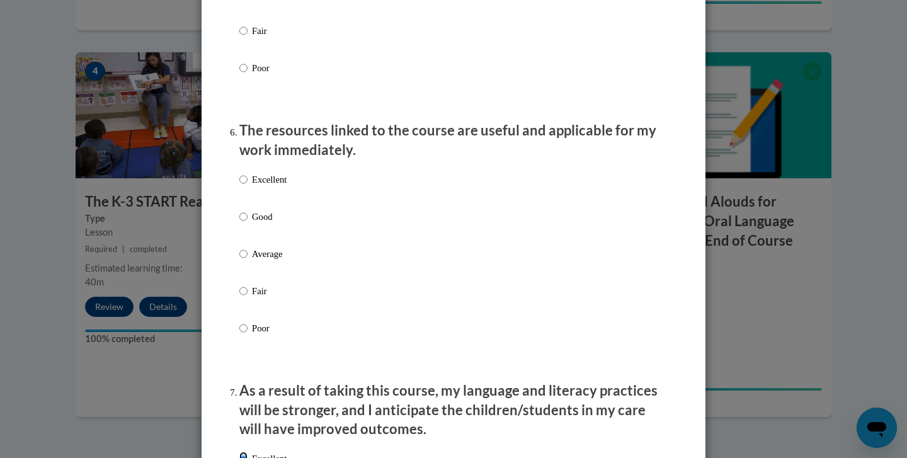
scroll to position [1186, 0]
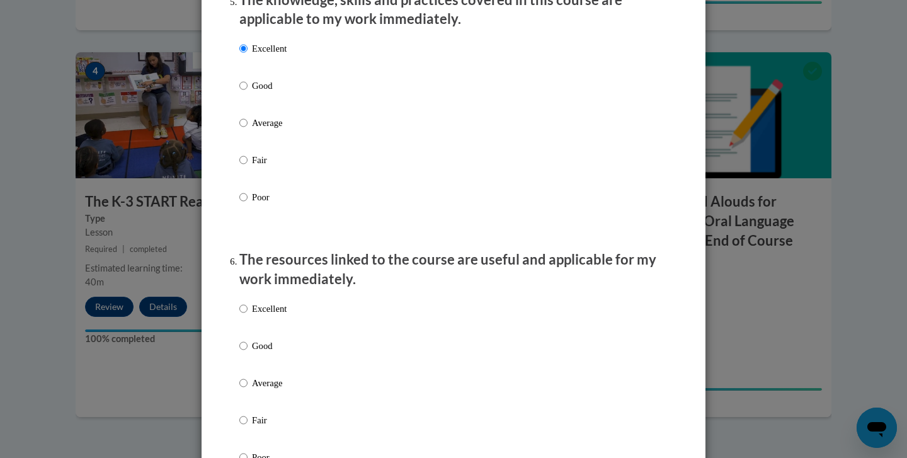
click at [259, 315] on p "Excellent" at bounding box center [269, 309] width 35 height 14
click at [247, 315] on input "Excellent" at bounding box center [243, 309] width 8 height 14
radio input "true"
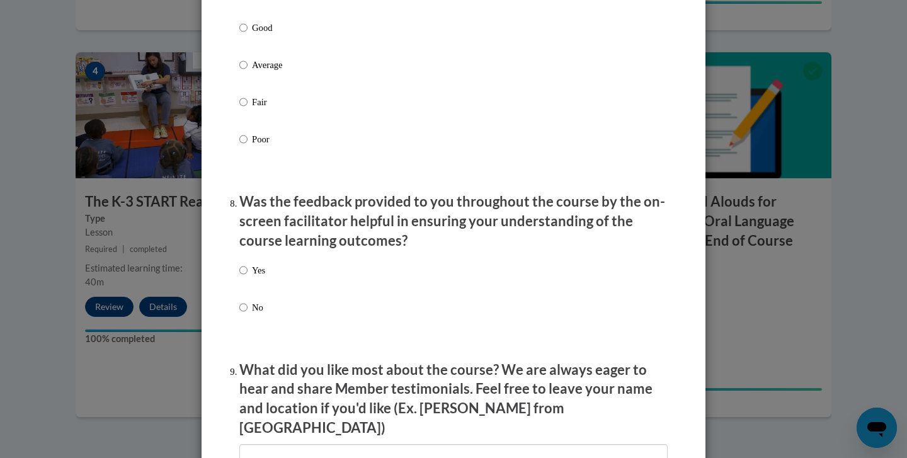
scroll to position [1791, 0]
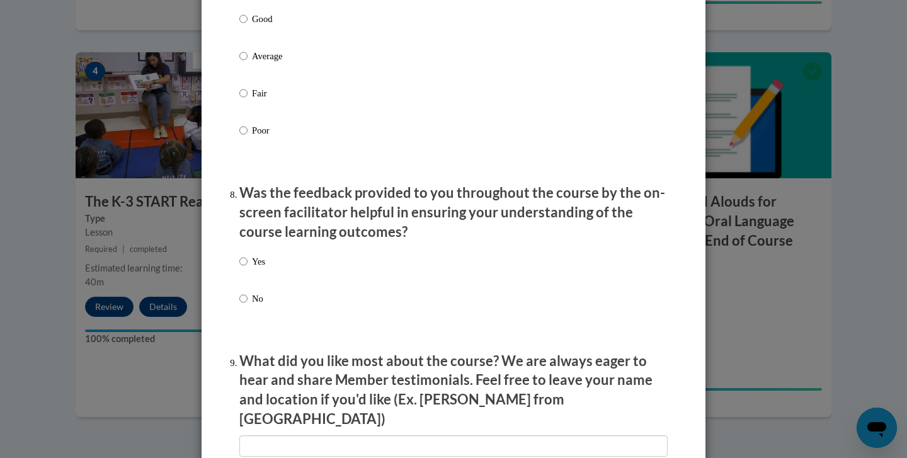
click at [253, 268] on p "Yes" at bounding box center [258, 261] width 13 height 14
click at [247, 268] on input "Yes" at bounding box center [243, 261] width 8 height 14
radio input "true"
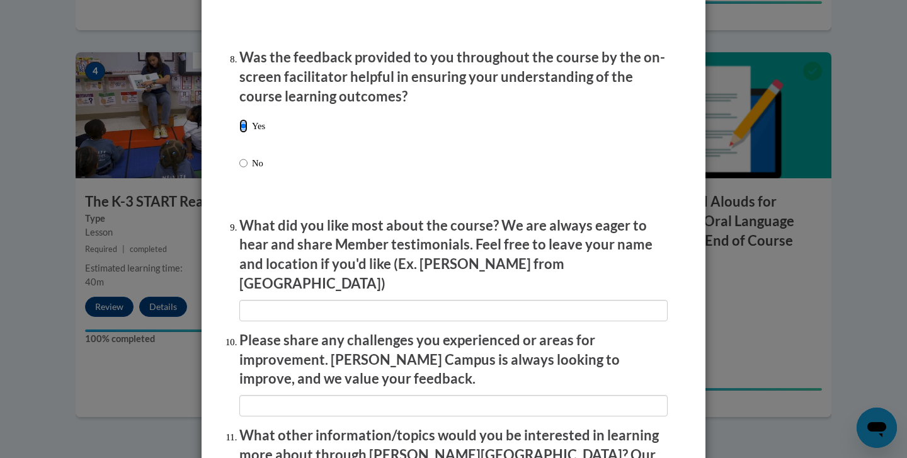
scroll to position [1929, 0]
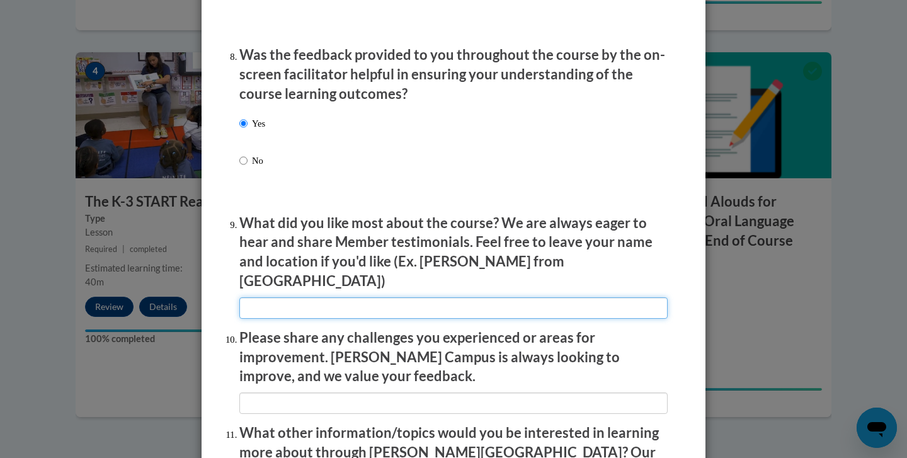
click at [368, 297] on input "textbox" at bounding box center [453, 307] width 428 height 21
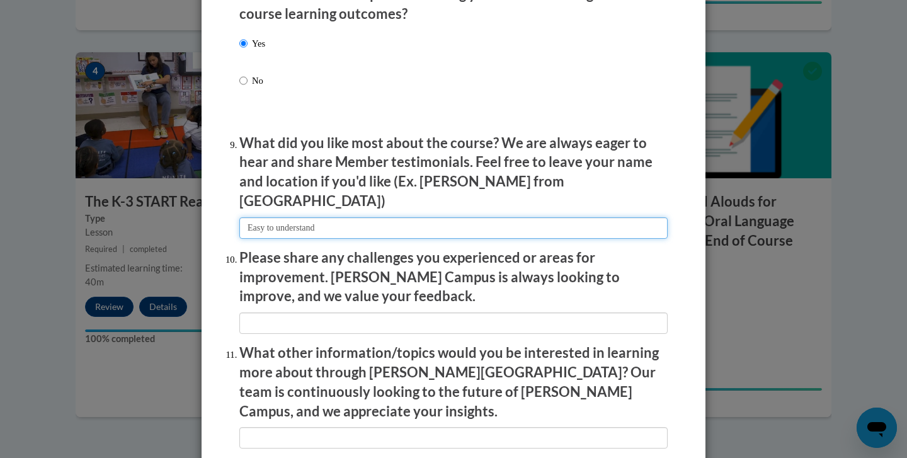
scroll to position [2025, 0]
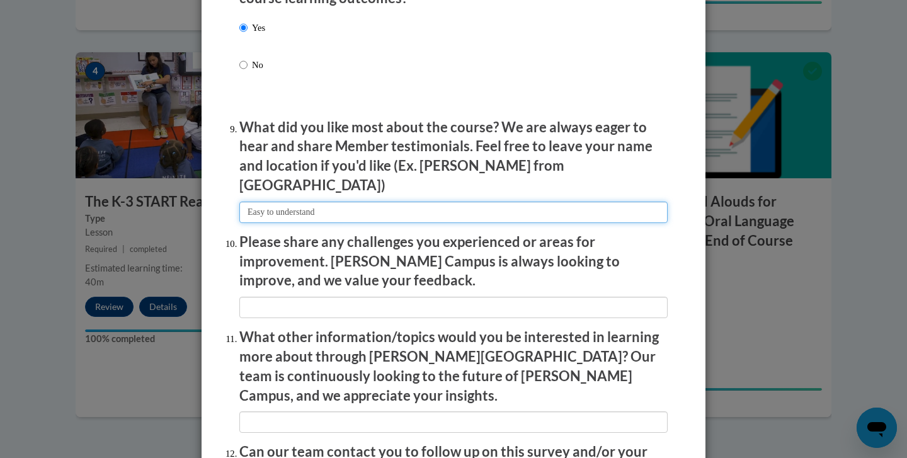
type input "Easy to understand"
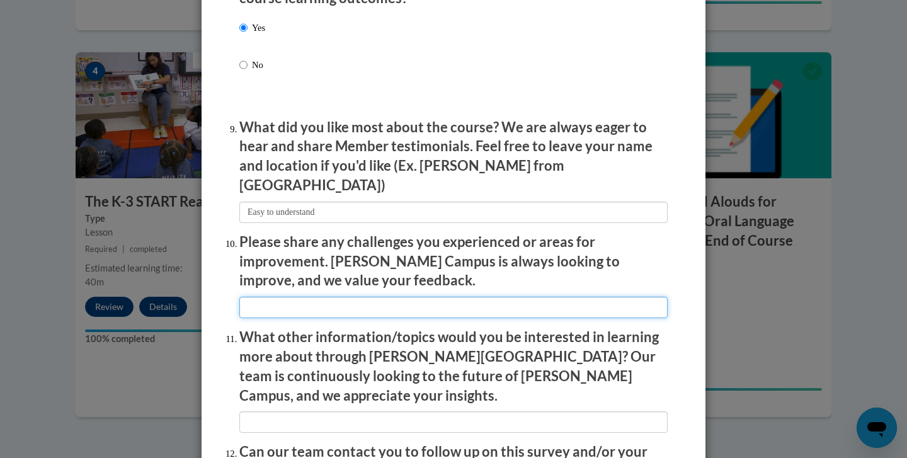
click at [438, 306] on input "textbox" at bounding box center [453, 307] width 428 height 21
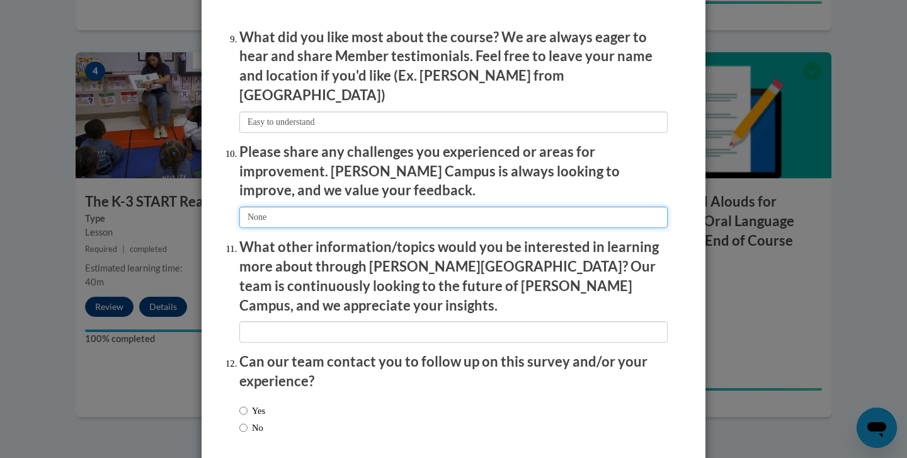
scroll to position [2155, 0]
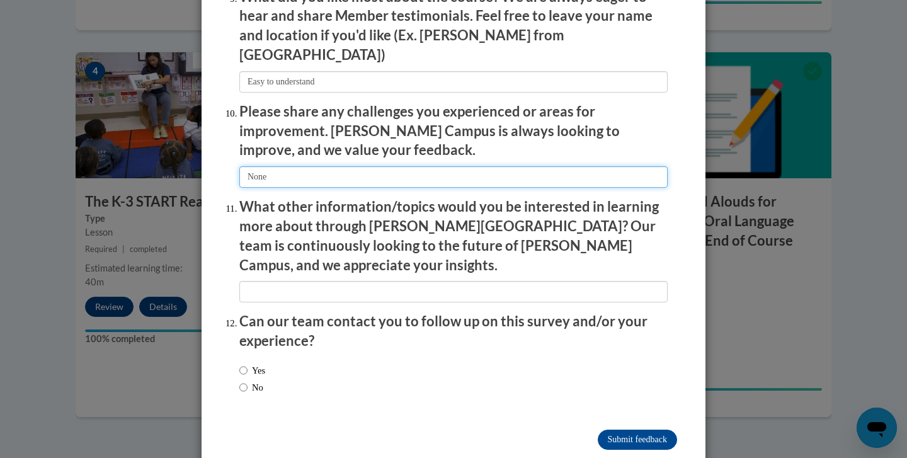
type input "None"
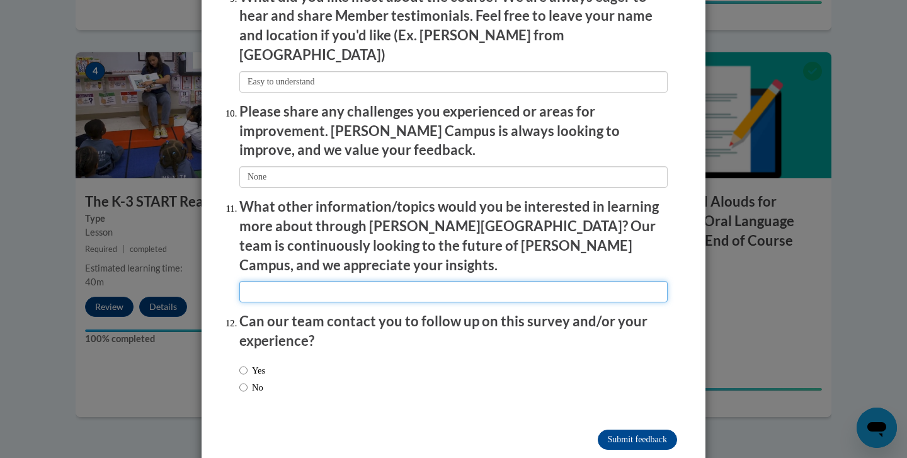
click at [419, 281] on input "textbox" at bounding box center [453, 291] width 428 height 21
type input "More about reading"
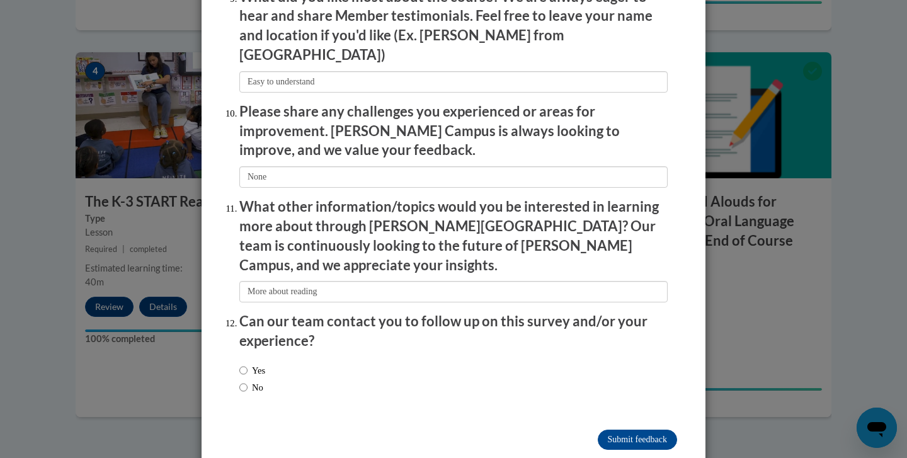
click at [256, 380] on label "No" at bounding box center [251, 387] width 24 height 14
click at [247, 380] on input "No" at bounding box center [243, 387] width 8 height 14
radio input "true"
click at [642, 429] on input "Submit feedback" at bounding box center [637, 439] width 79 height 20
